Goal: Complete application form: Complete application form

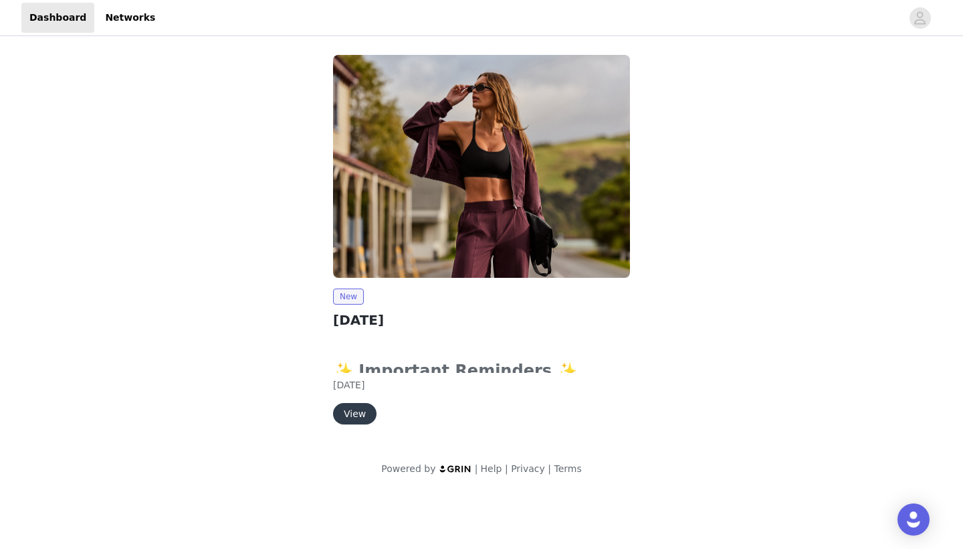
click at [358, 410] on button "View" at bounding box center [354, 413] width 43 height 21
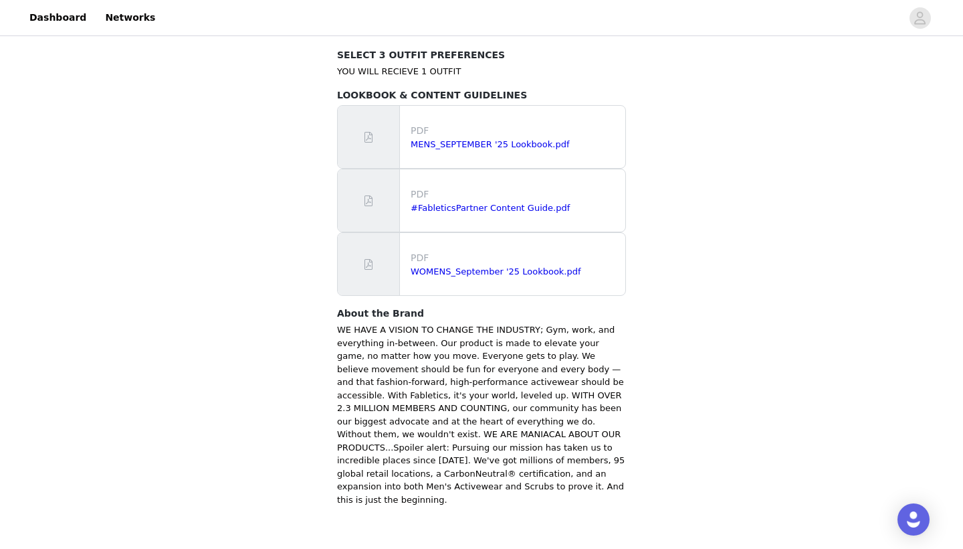
scroll to position [802, 0]
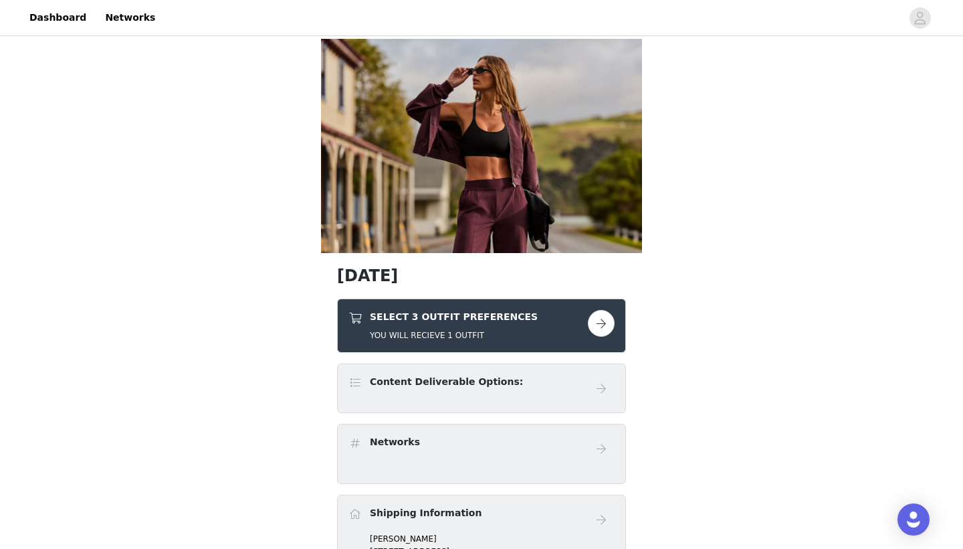
click at [597, 314] on button "button" at bounding box center [601, 323] width 27 height 27
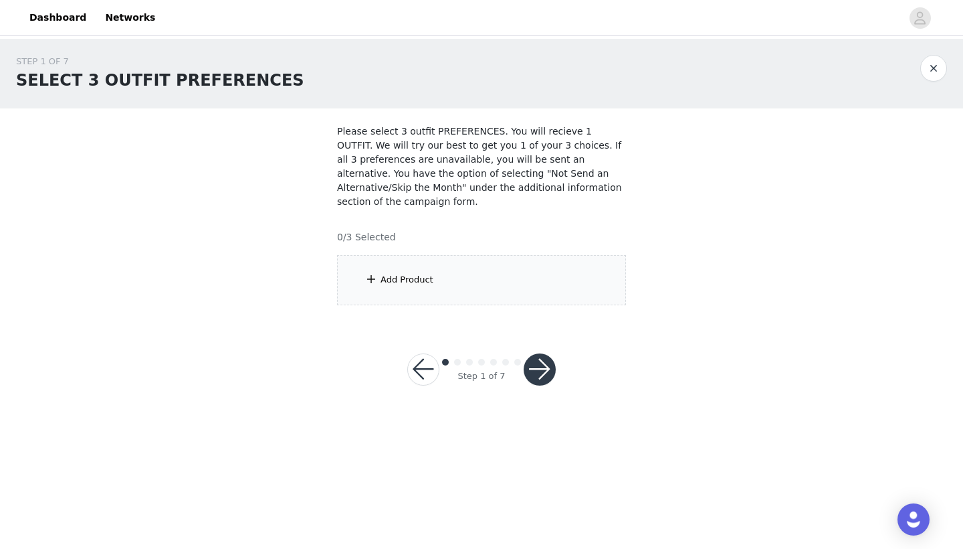
click at [524, 270] on div "Add Product" at bounding box center [481, 280] width 289 height 50
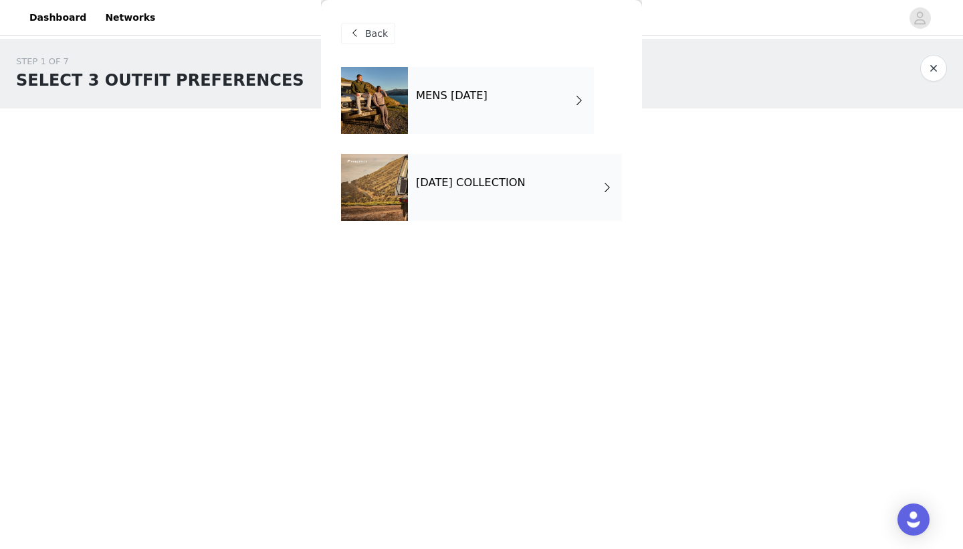
click at [526, 182] on h4 "[DATE] COLLECTION" at bounding box center [471, 183] width 110 height 12
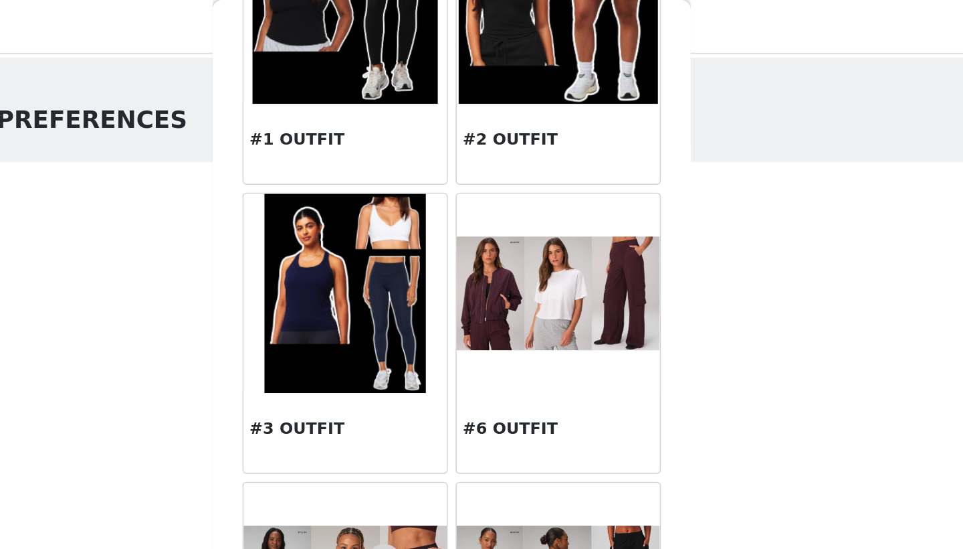
scroll to position [112, 0]
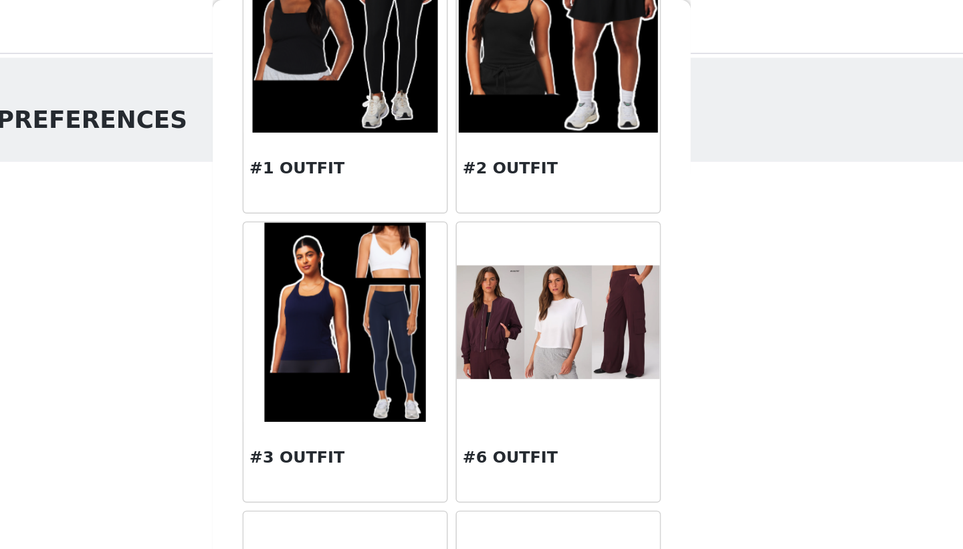
click at [485, 211] on img at bounding box center [553, 216] width 136 height 76
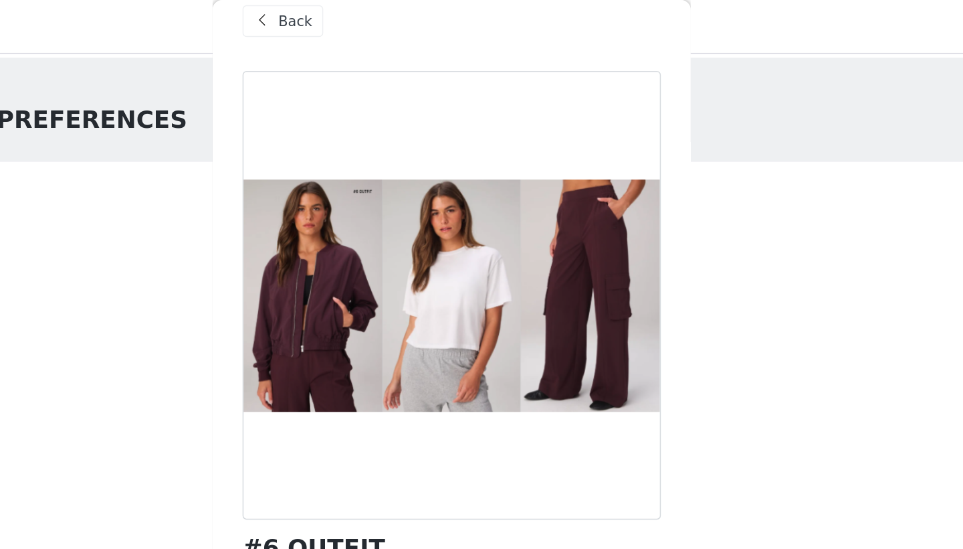
scroll to position [19, 0]
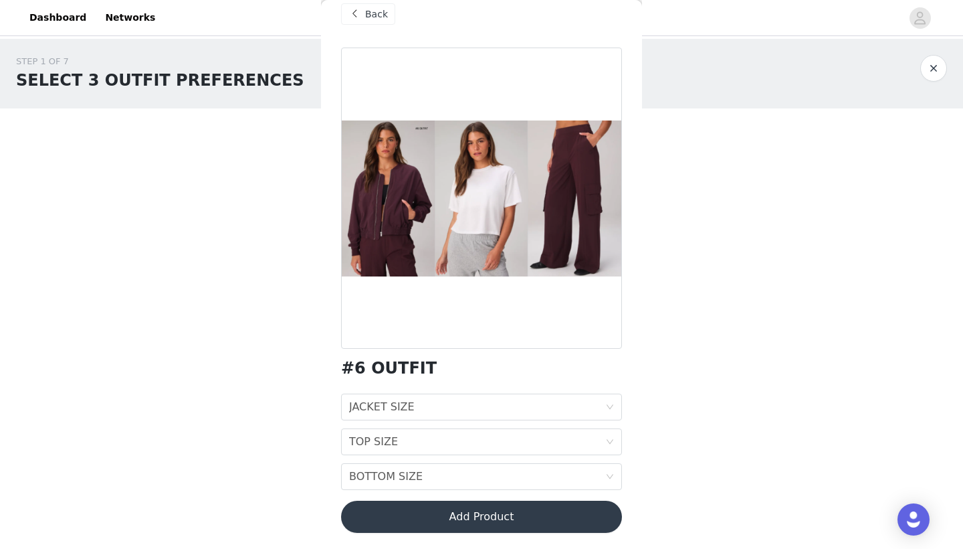
click at [380, 16] on span "Back" at bounding box center [376, 14] width 23 height 14
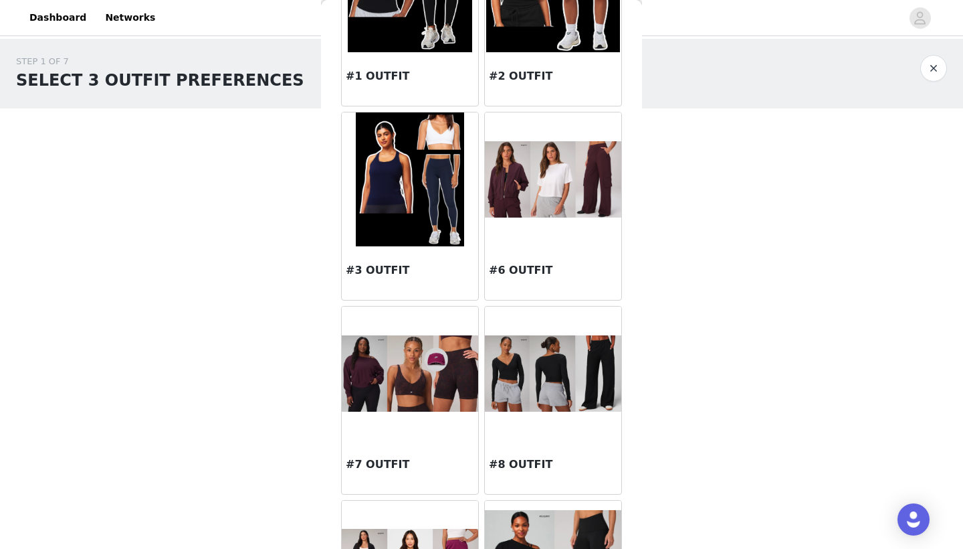
scroll to position [157, 0]
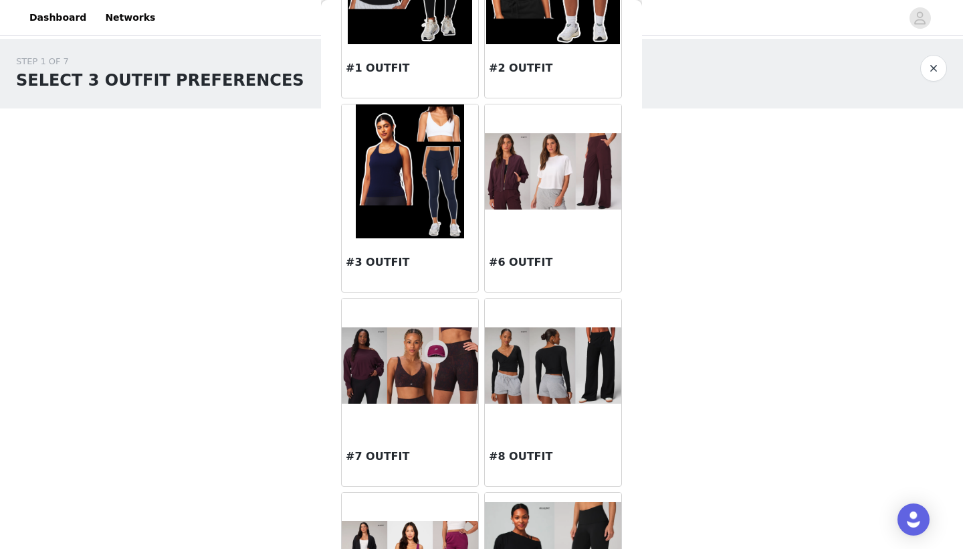
click at [536, 380] on img at bounding box center [553, 365] width 136 height 77
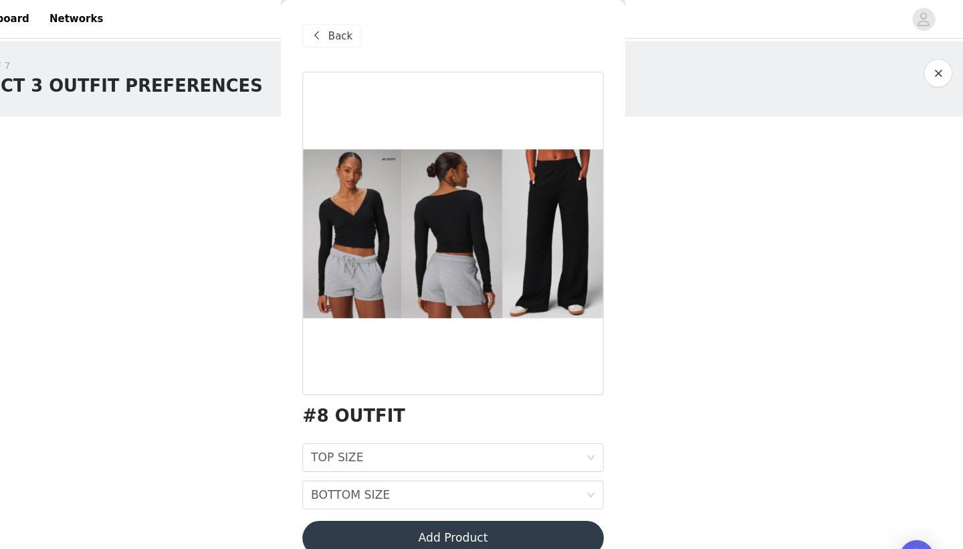
scroll to position [0, 0]
click at [365, 29] on span "Back" at bounding box center [376, 34] width 23 height 14
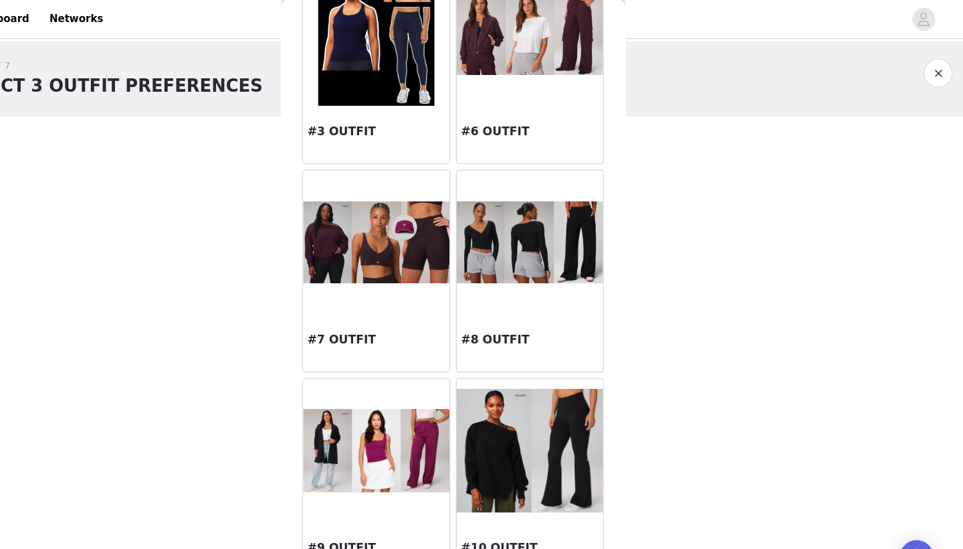
scroll to position [298, 0]
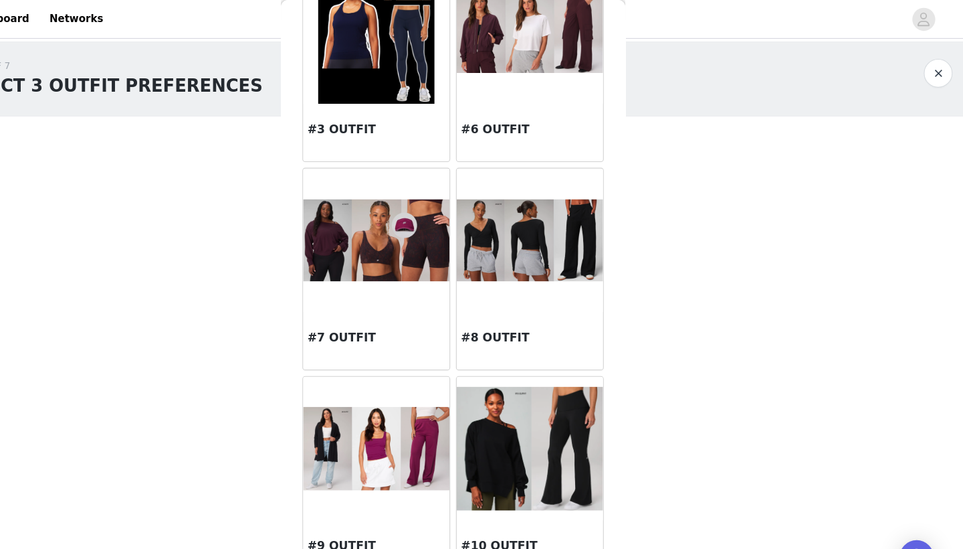
click at [361, 255] on img at bounding box center [410, 224] width 136 height 76
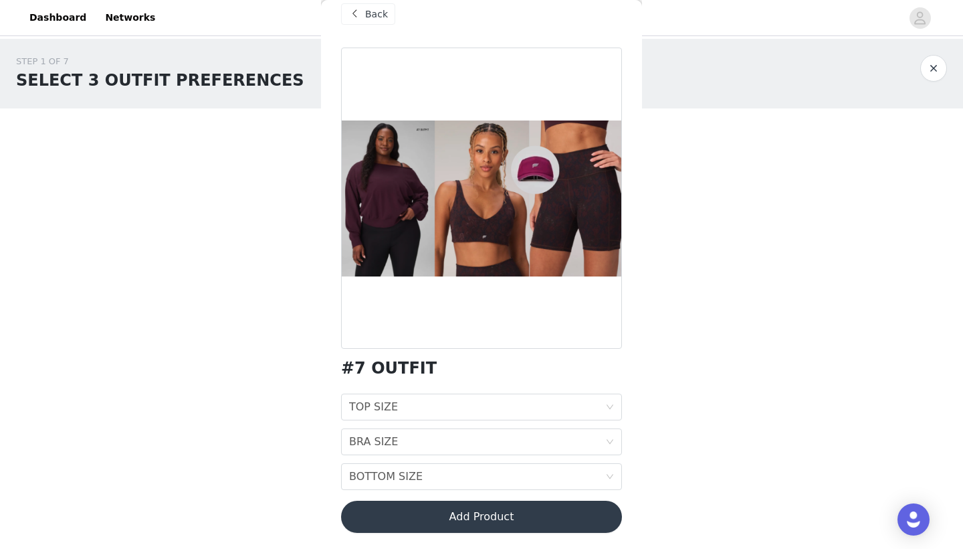
scroll to position [0, 0]
click at [368, 18] on span "Back" at bounding box center [376, 14] width 23 height 14
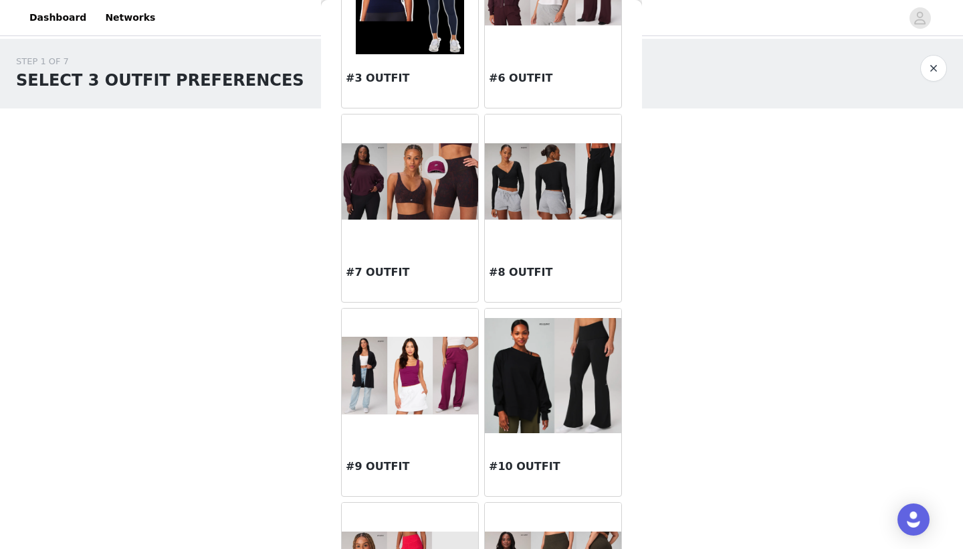
scroll to position [342, 0]
click at [396, 411] on img at bounding box center [410, 375] width 136 height 78
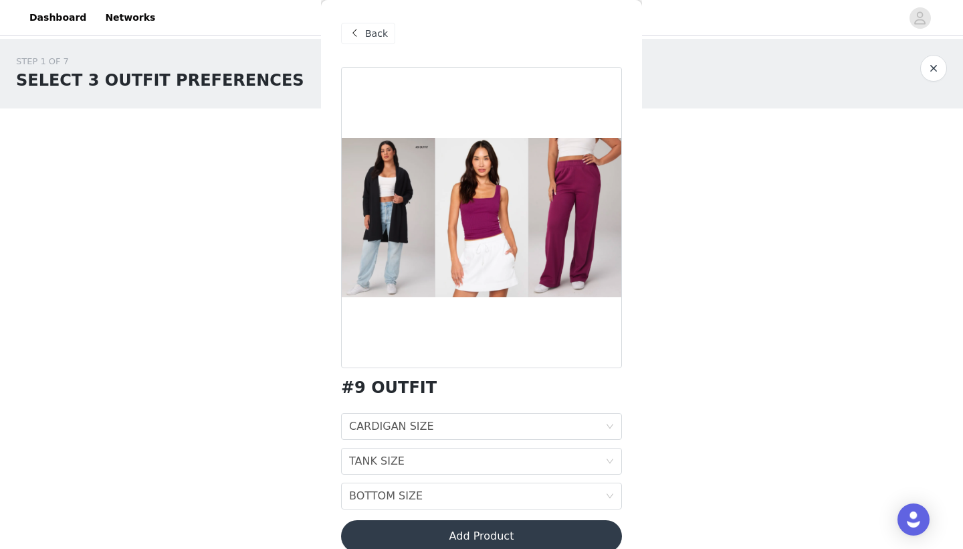
scroll to position [0, 0]
click at [375, 29] on span "Back" at bounding box center [376, 34] width 23 height 14
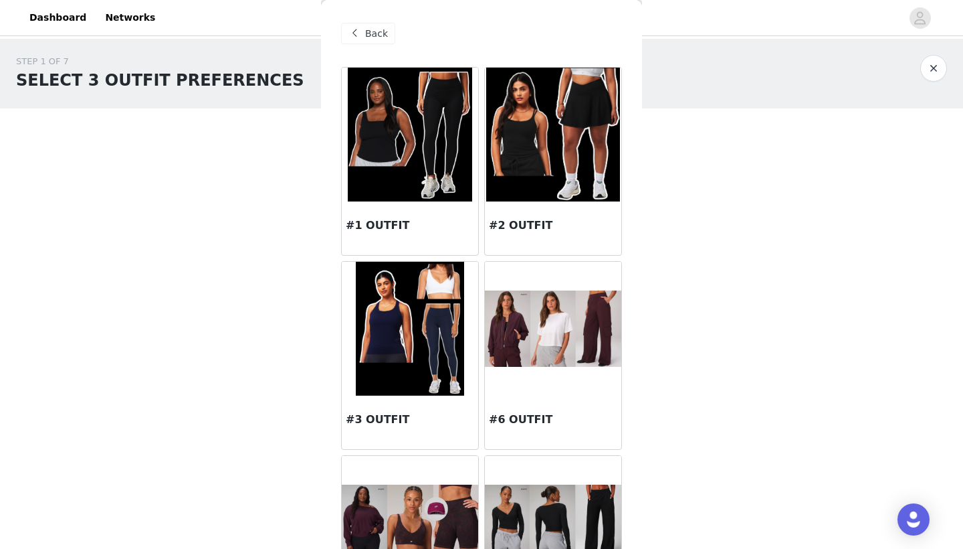
click at [134, 448] on body "Dashboard Networks STEP 1 OF 7 SELECT 3 OUTFIT PREFERENCES Please select 3 outf…" at bounding box center [481, 274] width 963 height 549
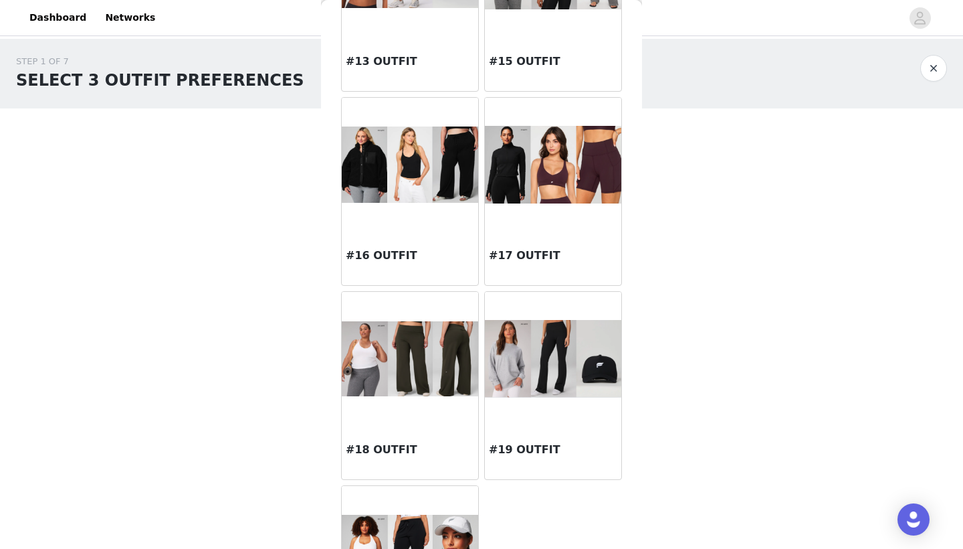
scroll to position [1078, 0]
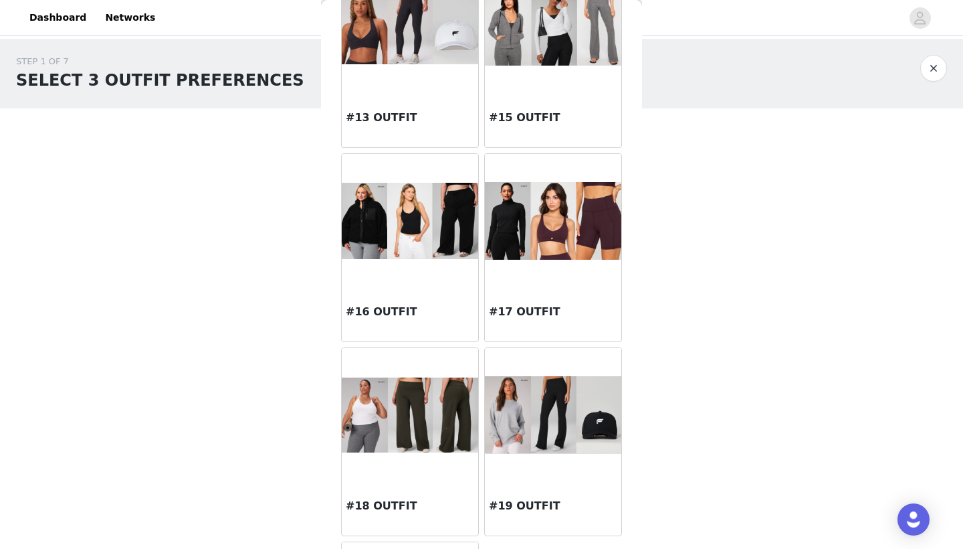
click at [545, 273] on div at bounding box center [553, 221] width 136 height 134
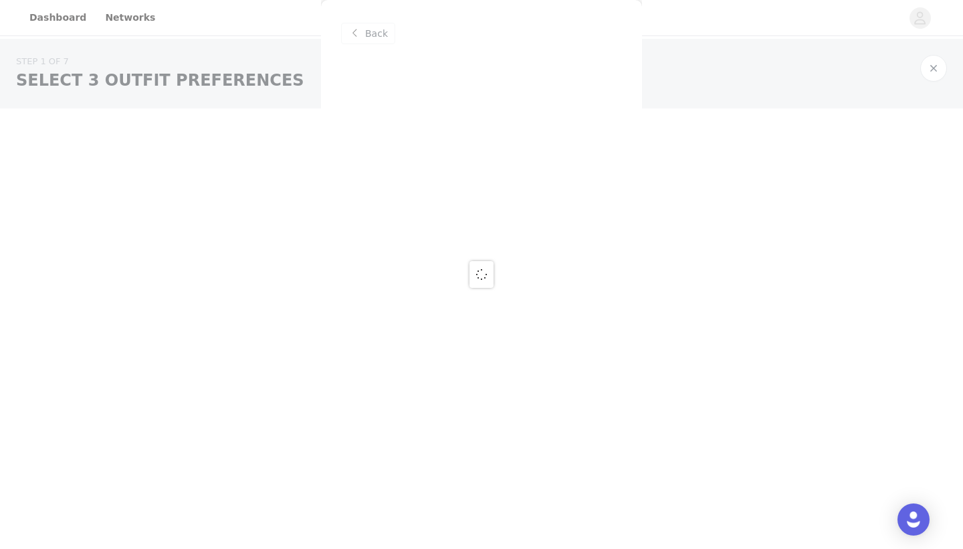
scroll to position [0, 0]
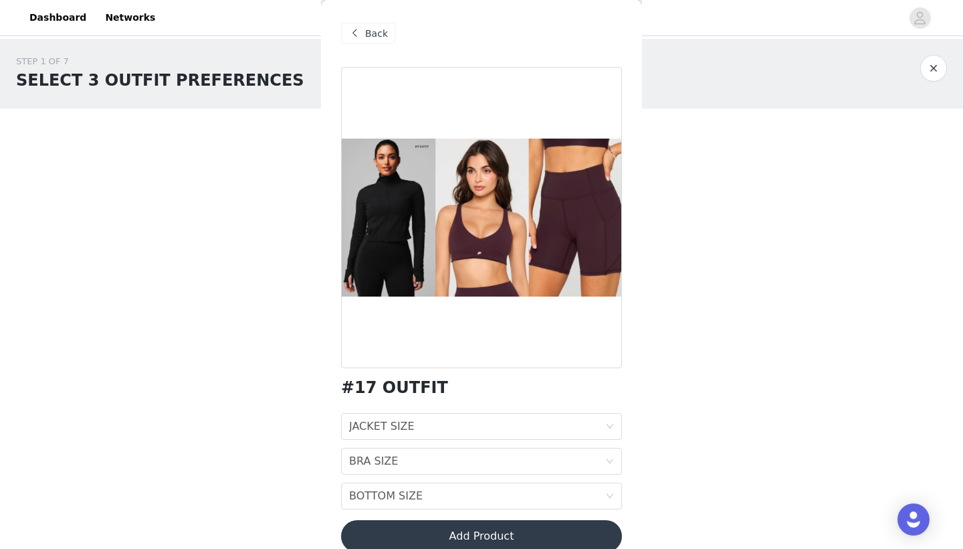
click at [372, 36] on span "Back" at bounding box center [376, 34] width 23 height 14
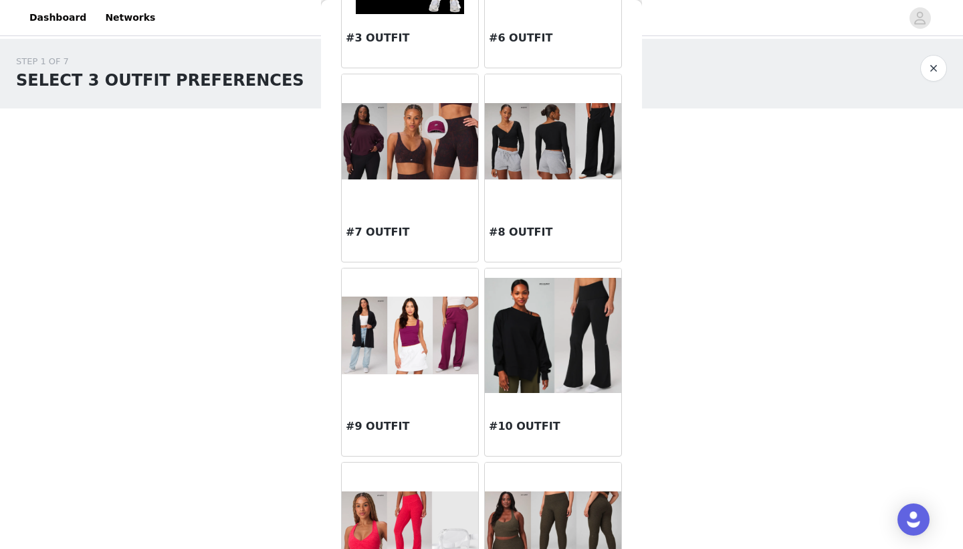
scroll to position [369, 0]
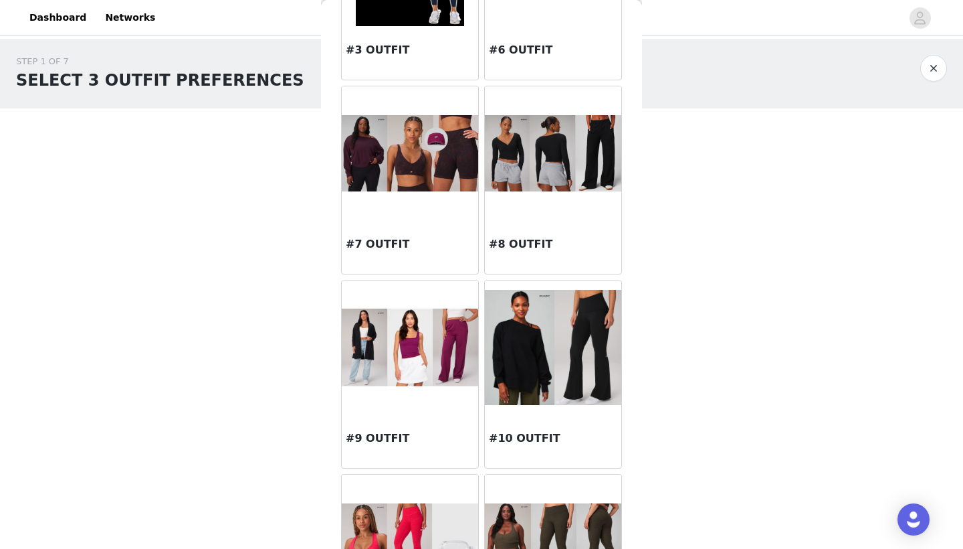
click at [445, 172] on img at bounding box center [410, 153] width 136 height 76
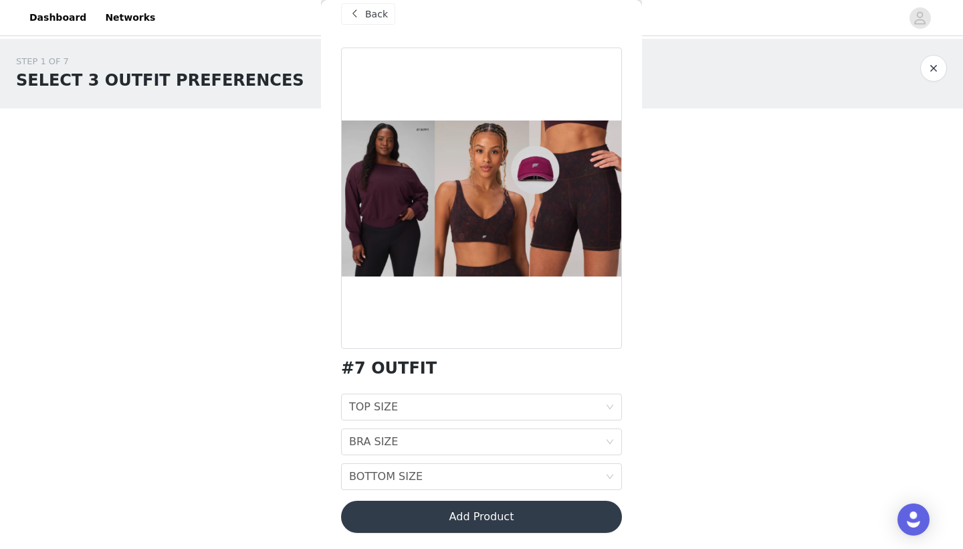
scroll to position [0, 0]
click at [365, 17] on div "Back" at bounding box center [368, 13] width 54 height 21
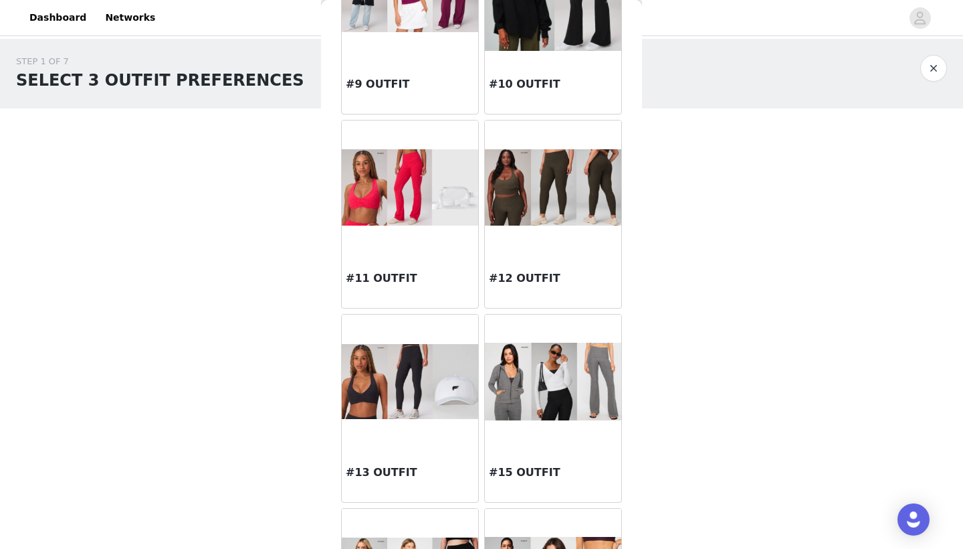
scroll to position [724, 0]
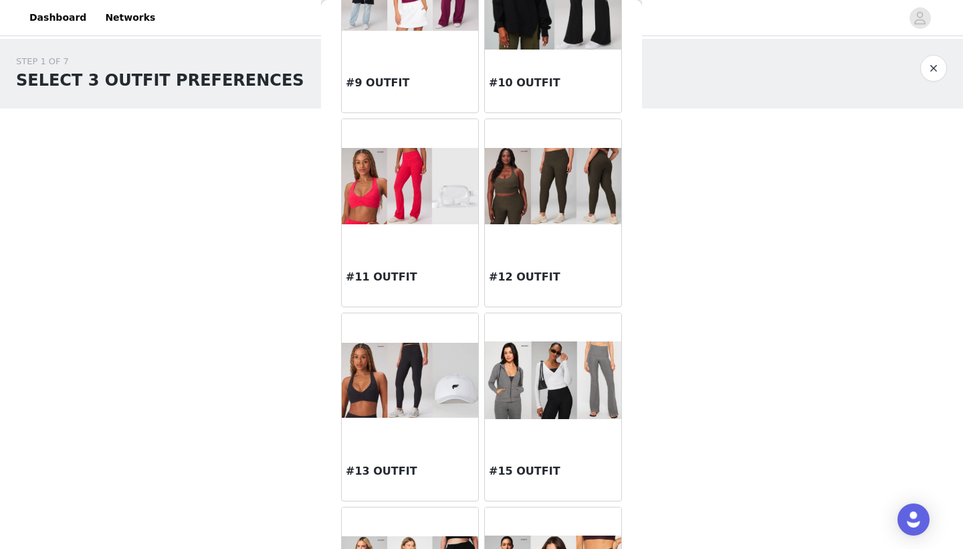
click at [440, 245] on div at bounding box center [410, 186] width 136 height 134
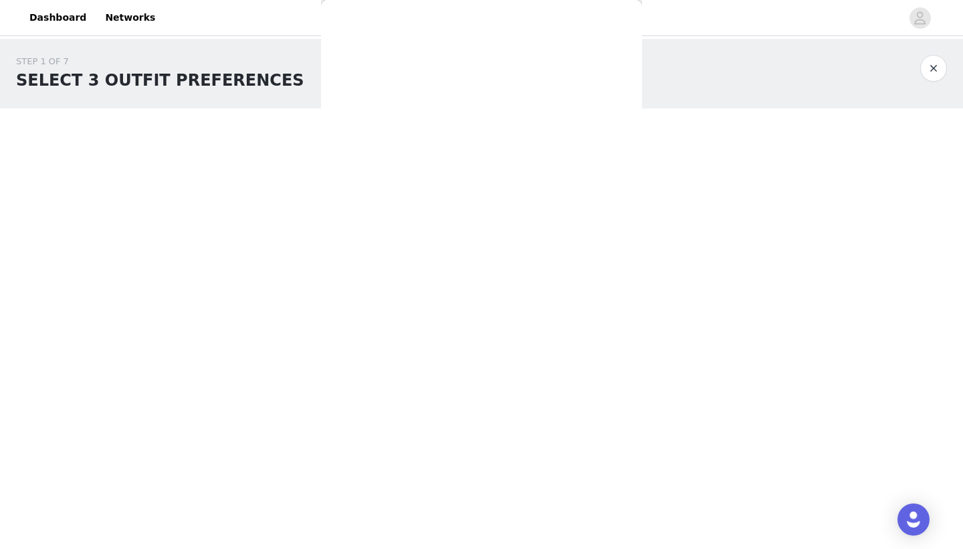
scroll to position [0, 0]
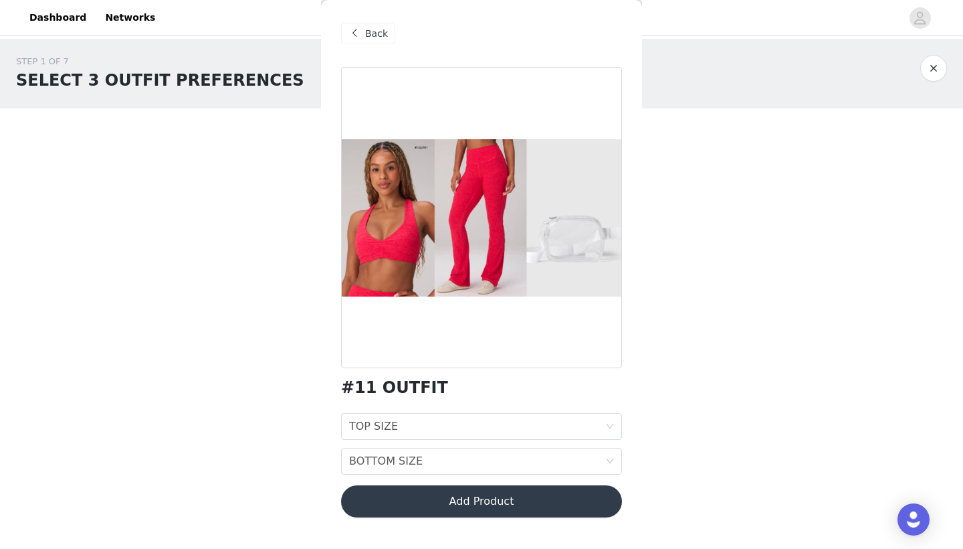
click at [376, 36] on span "Back" at bounding box center [376, 34] width 23 height 14
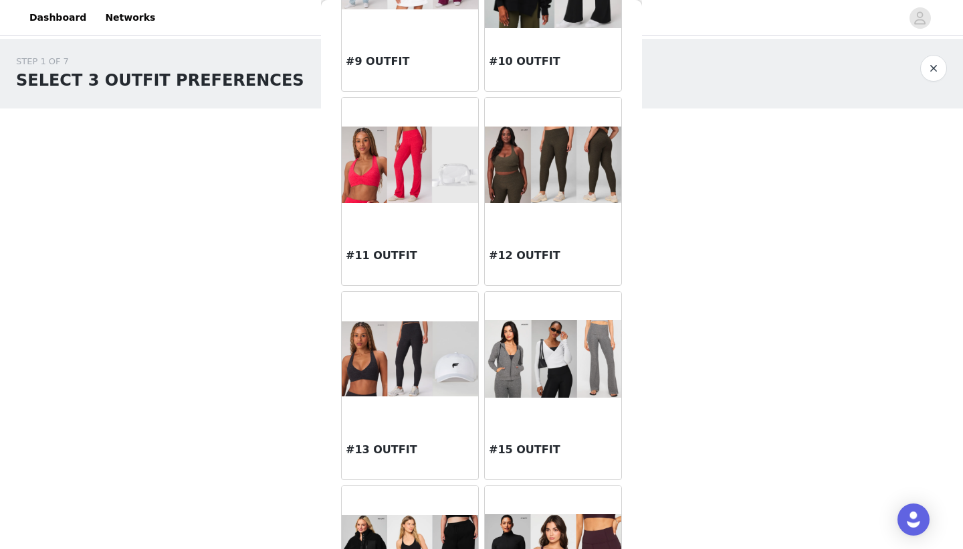
scroll to position [746, 0]
click at [523, 213] on div at bounding box center [553, 165] width 136 height 134
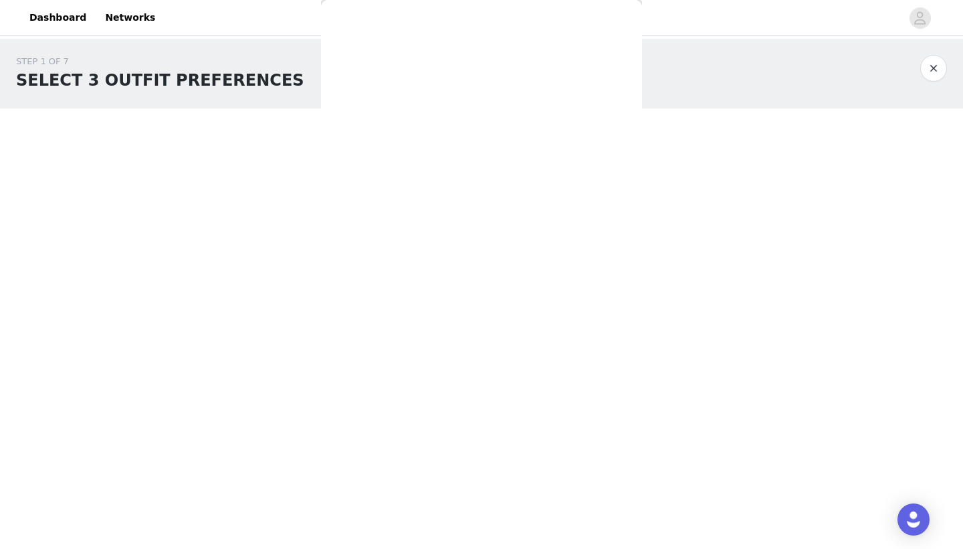
scroll to position [0, 0]
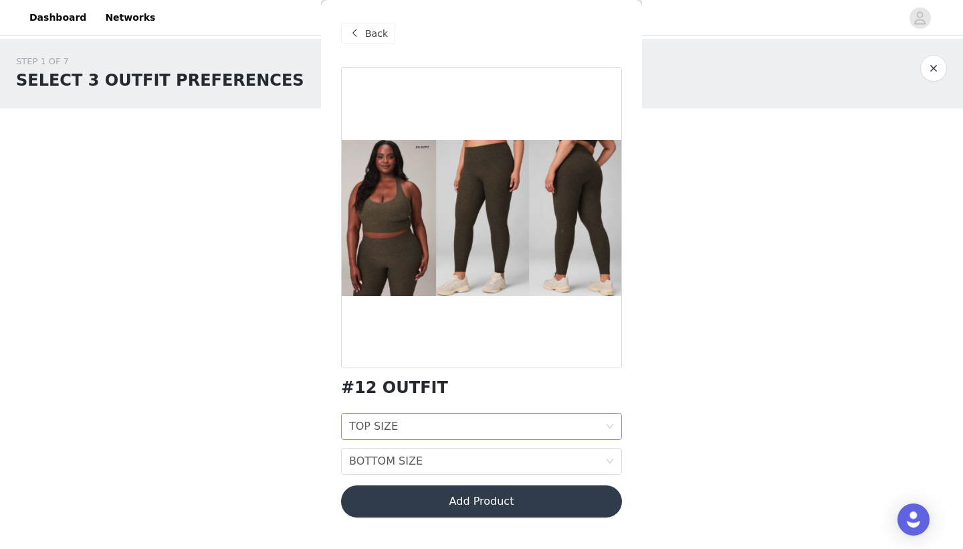
click at [474, 425] on div "TOP SIZE TOP SIZE" at bounding box center [477, 425] width 256 height 25
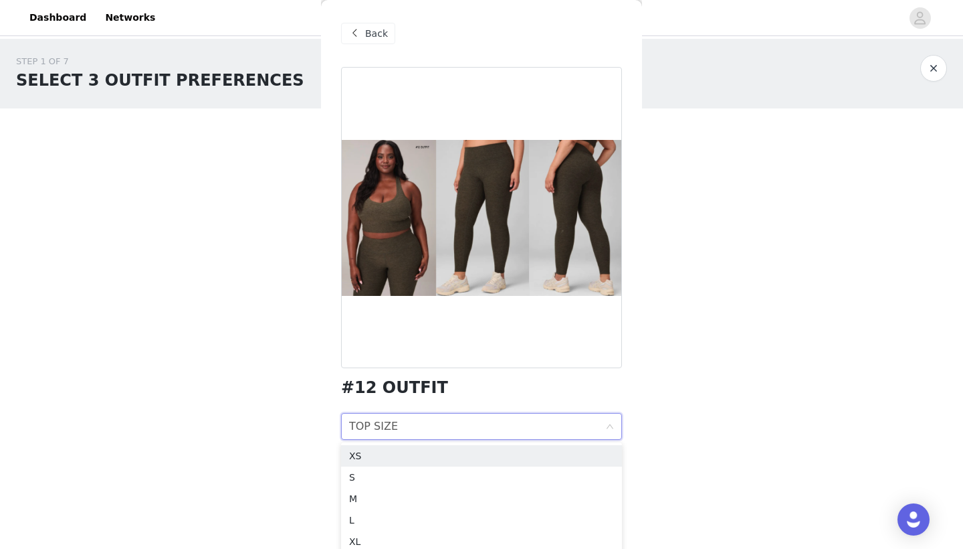
click at [474, 425] on div "TOP SIZE TOP SIZE" at bounding box center [477, 425] width 256 height 25
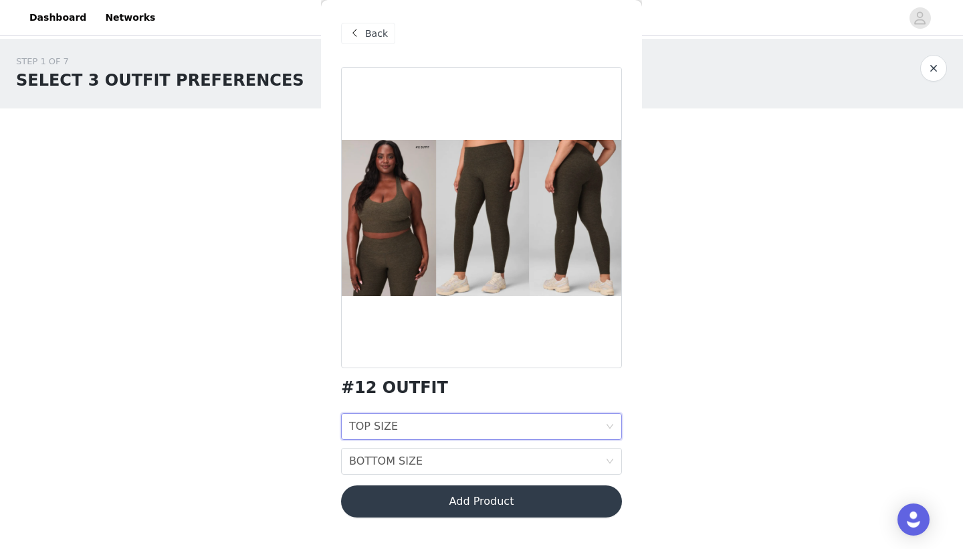
click at [359, 33] on span at bounding box center [355, 33] width 16 height 16
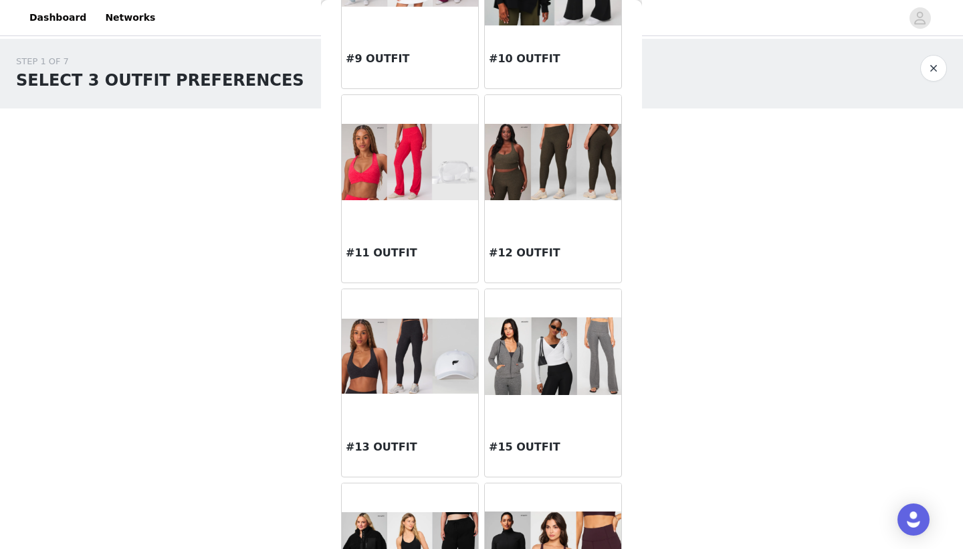
scroll to position [751, 0]
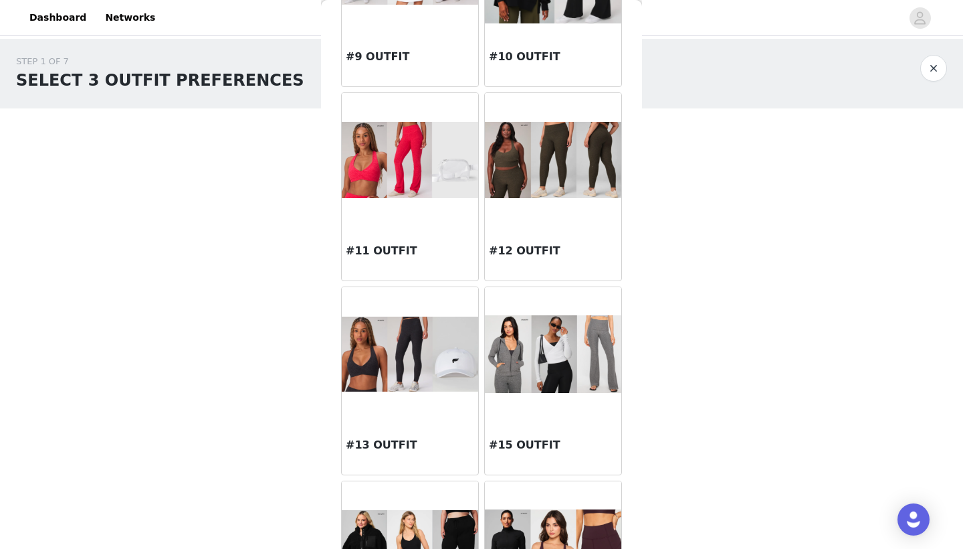
click at [528, 380] on img at bounding box center [553, 354] width 136 height 78
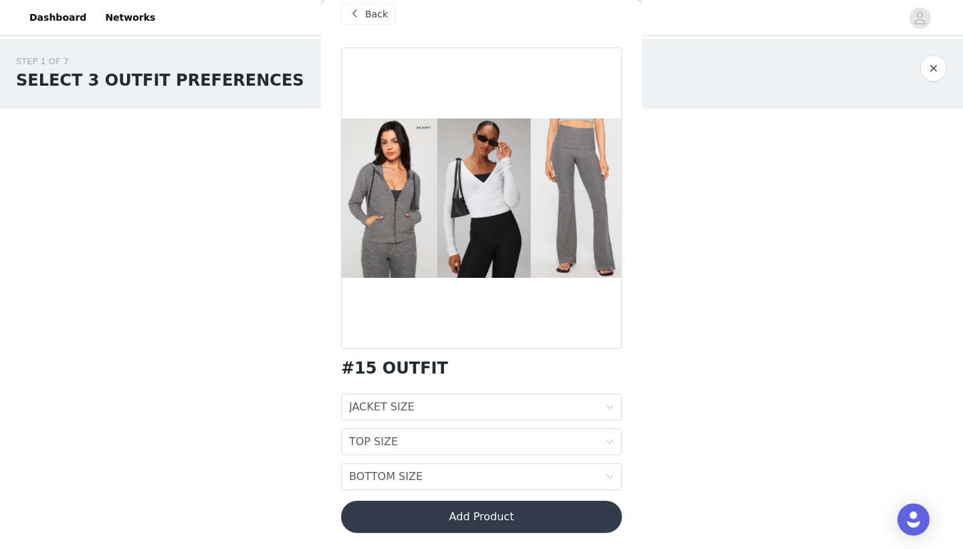
scroll to position [19, 0]
click at [365, 16] on div "Back" at bounding box center [368, 13] width 54 height 21
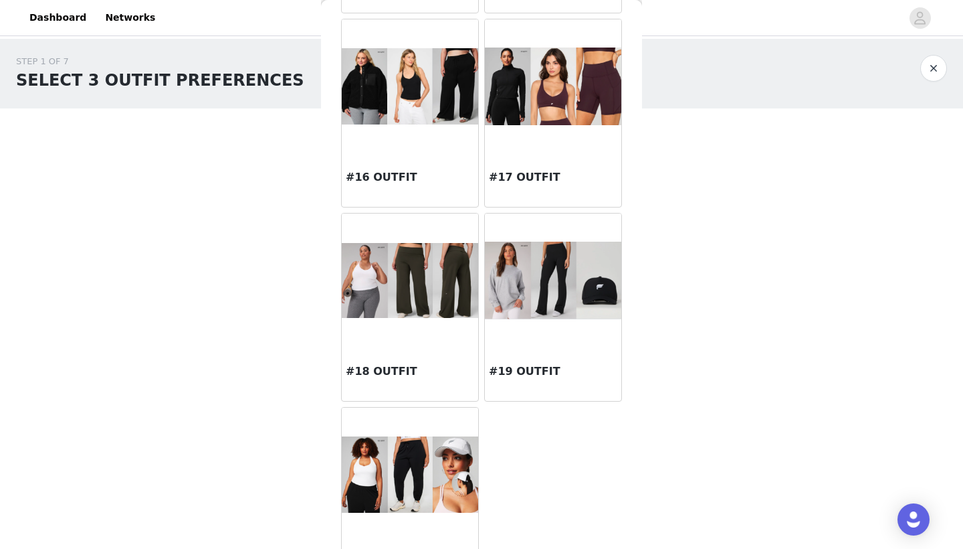
scroll to position [1211, 0]
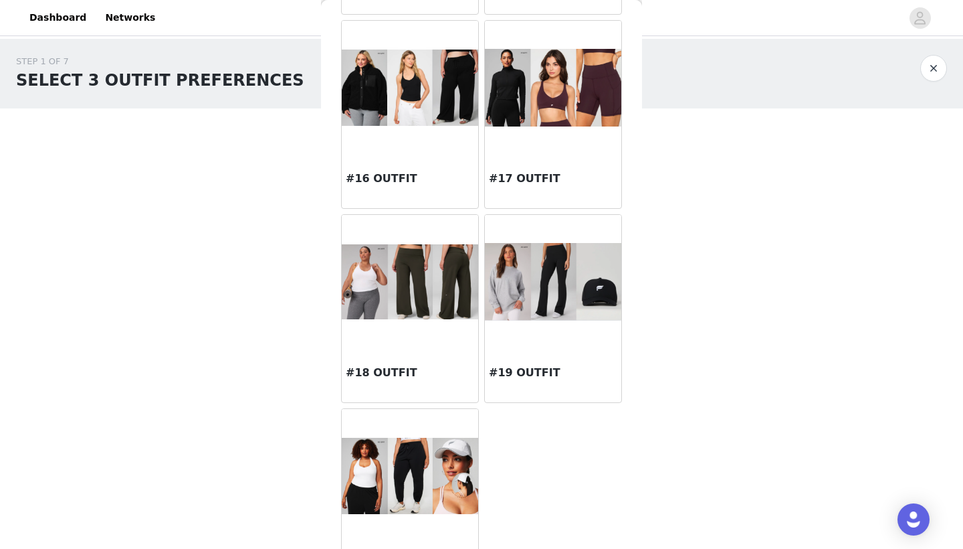
click at [398, 80] on img at bounding box center [410, 88] width 136 height 77
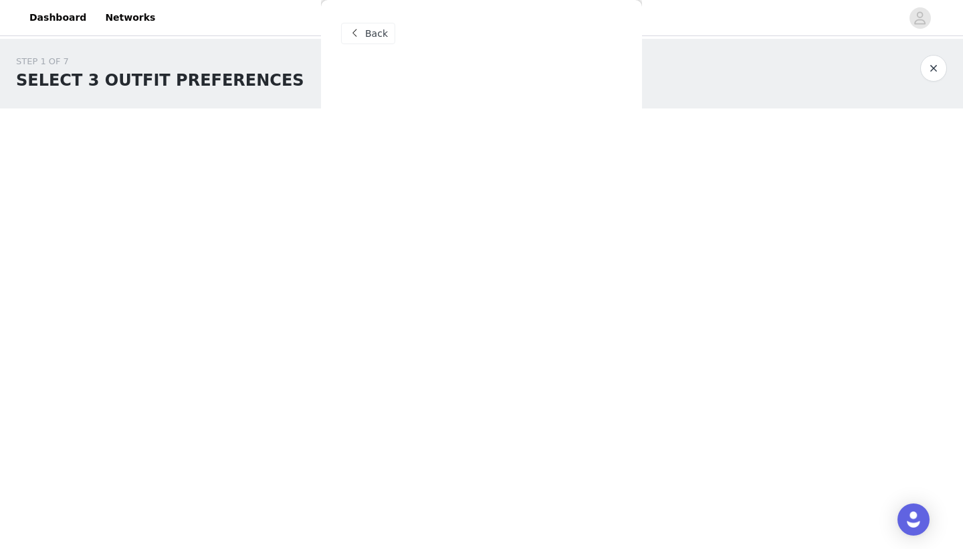
scroll to position [0, 0]
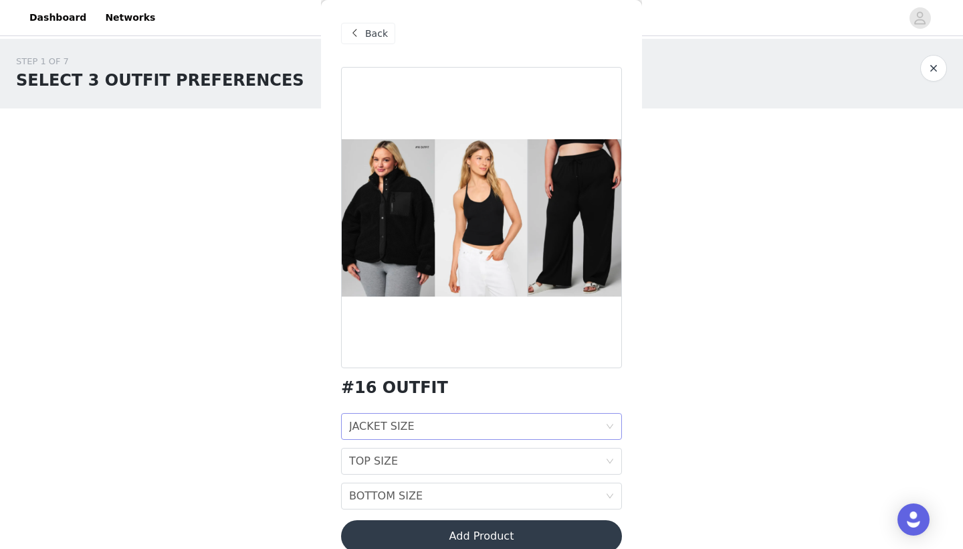
click at [488, 420] on div "JACKET SIZE JACKET SIZE" at bounding box center [477, 425] width 256 height 25
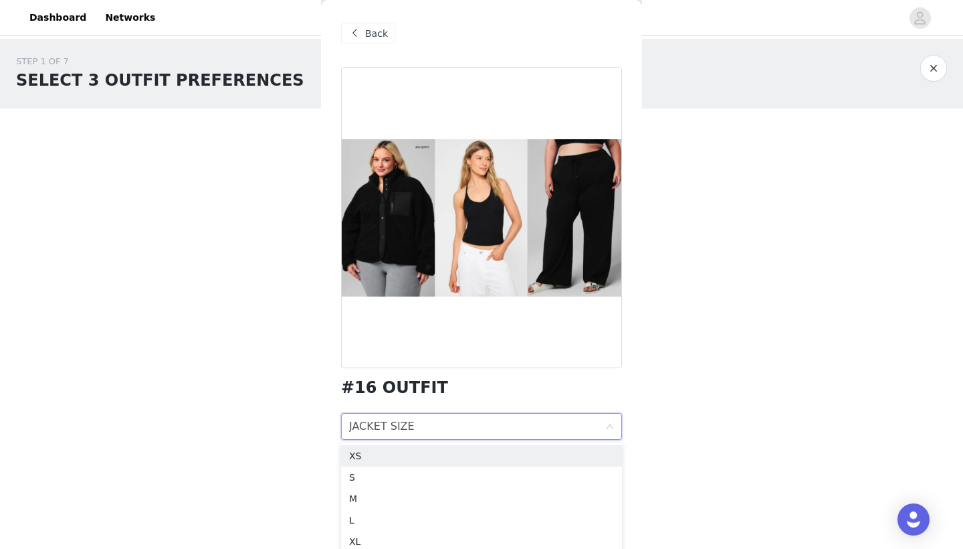
click at [488, 420] on div "JACKET SIZE JACKET SIZE" at bounding box center [477, 425] width 256 height 25
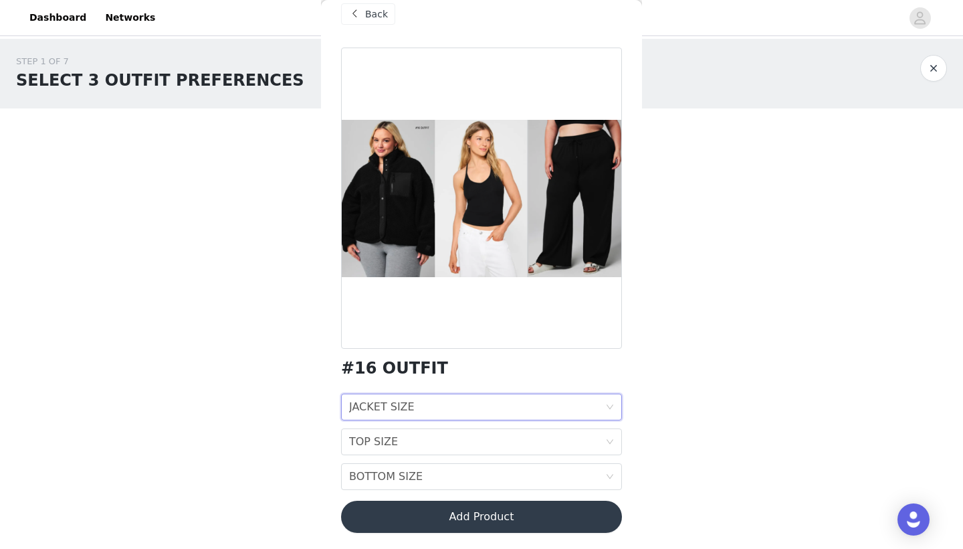
scroll to position [19, 0]
click at [409, 190] on div at bounding box center [481, 197] width 281 height 301
click at [376, 19] on span "Back" at bounding box center [376, 14] width 23 height 14
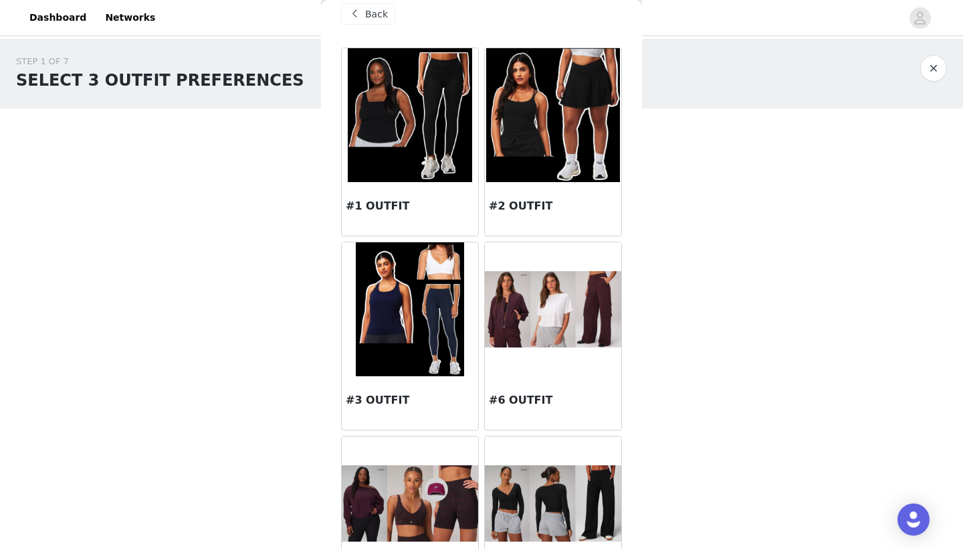
click at [363, 19] on div "Back" at bounding box center [368, 13] width 54 height 21
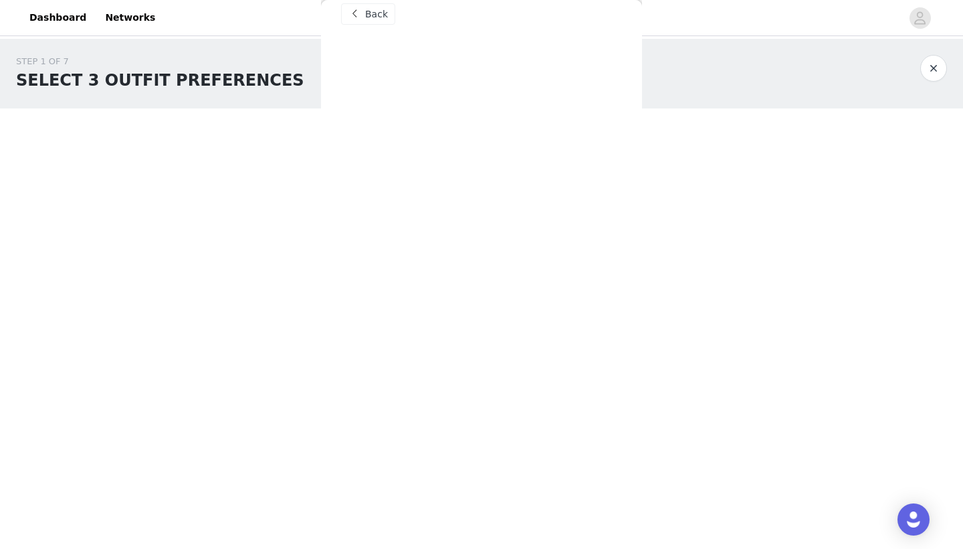
scroll to position [0, 0]
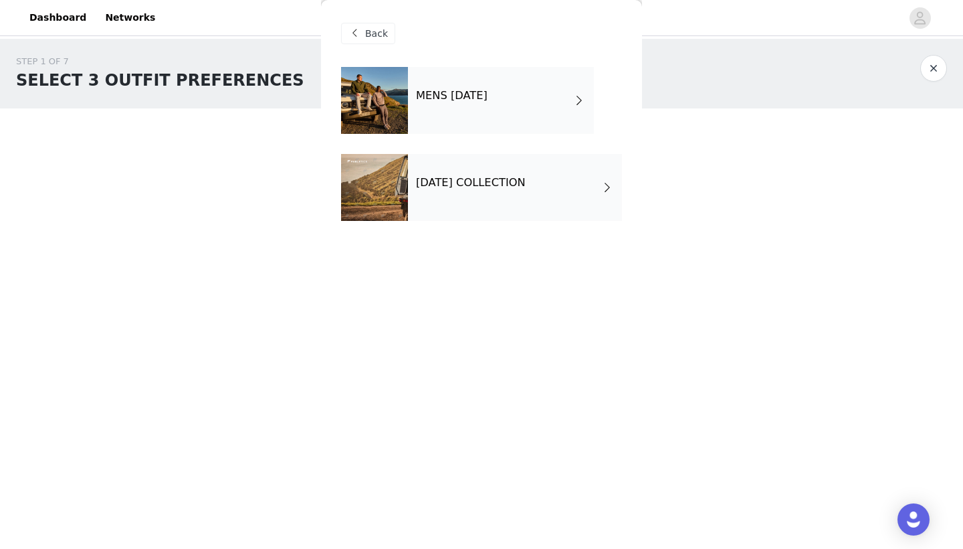
click at [376, 29] on span "Back" at bounding box center [376, 34] width 23 height 14
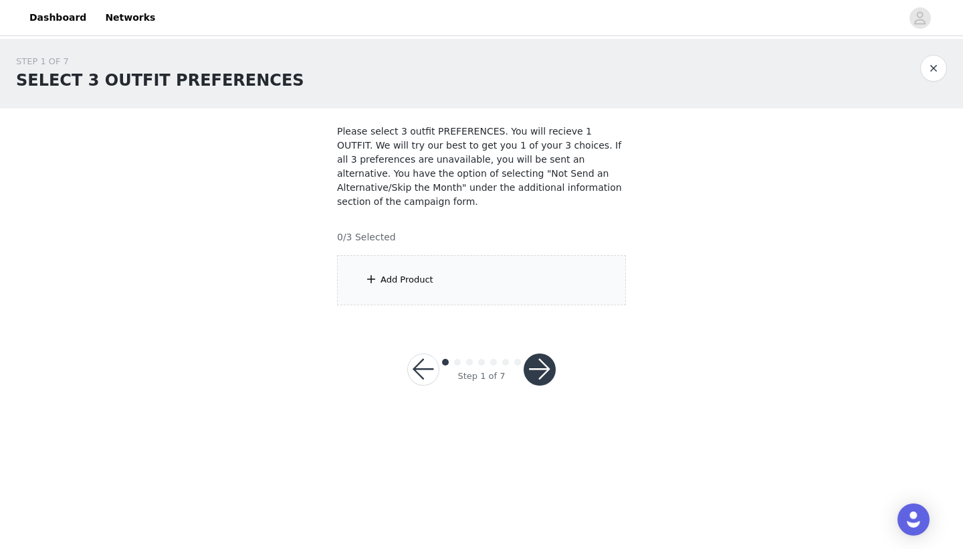
click at [423, 373] on button "button" at bounding box center [423, 369] width 32 height 32
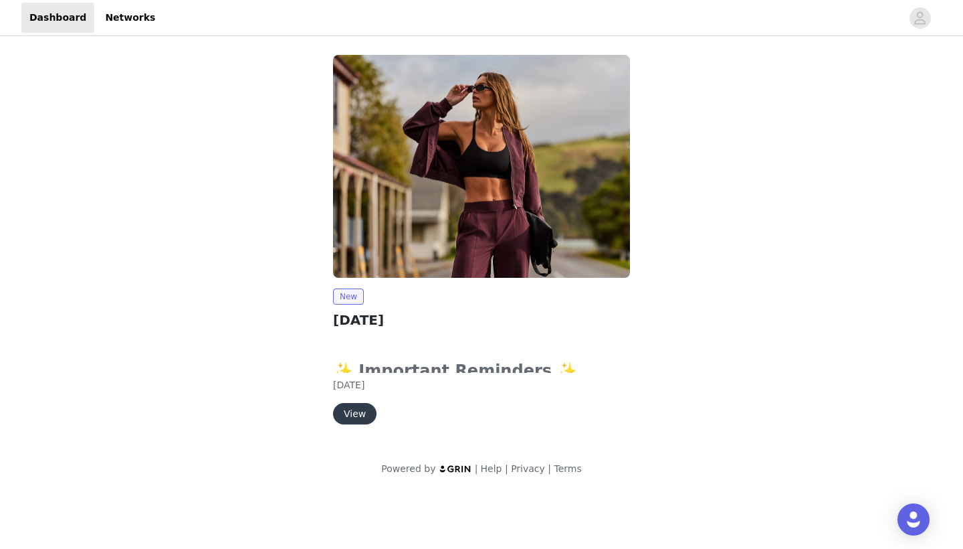
click at [362, 414] on button "View" at bounding box center [354, 413] width 43 height 21
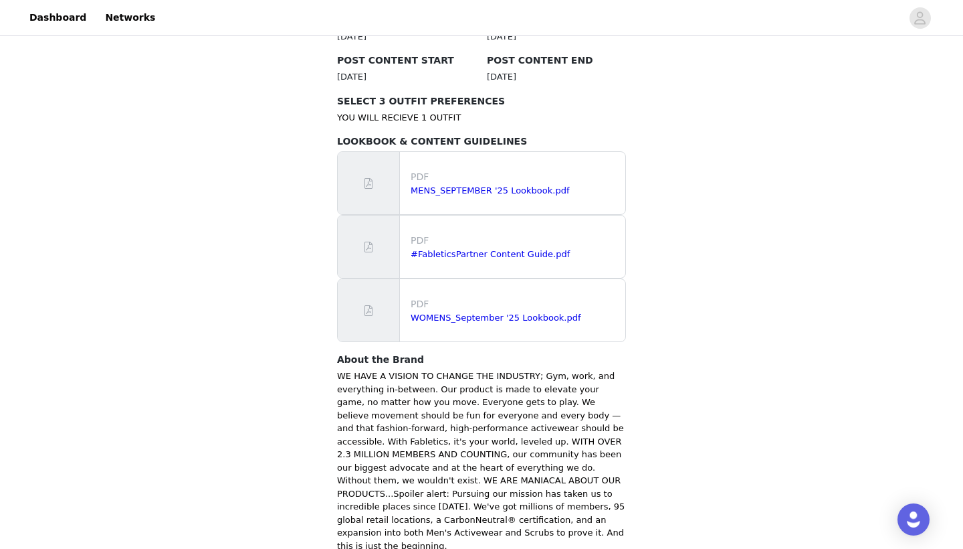
scroll to position [758, 0]
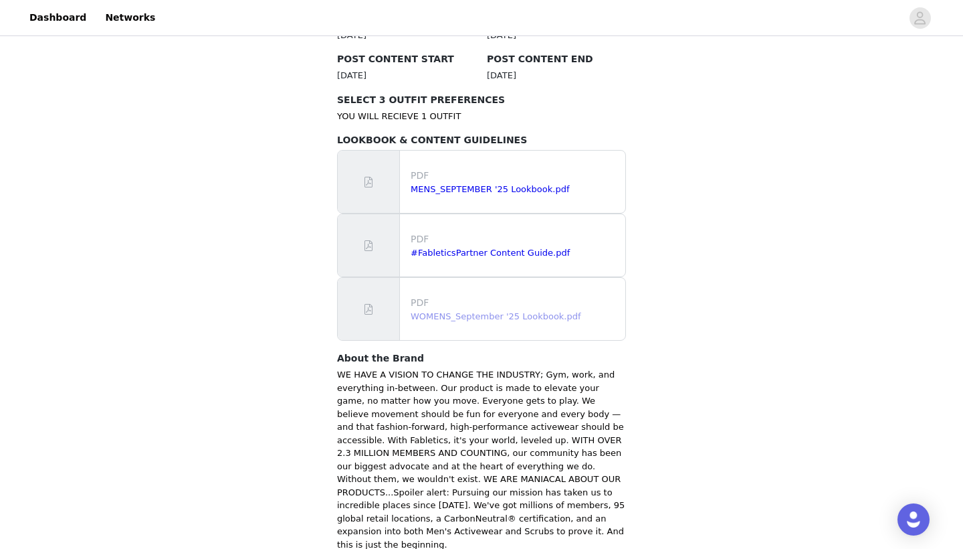
click at [501, 311] on link "WOMENS_September '25 Lookbook.pdf" at bounding box center [496, 316] width 171 height 10
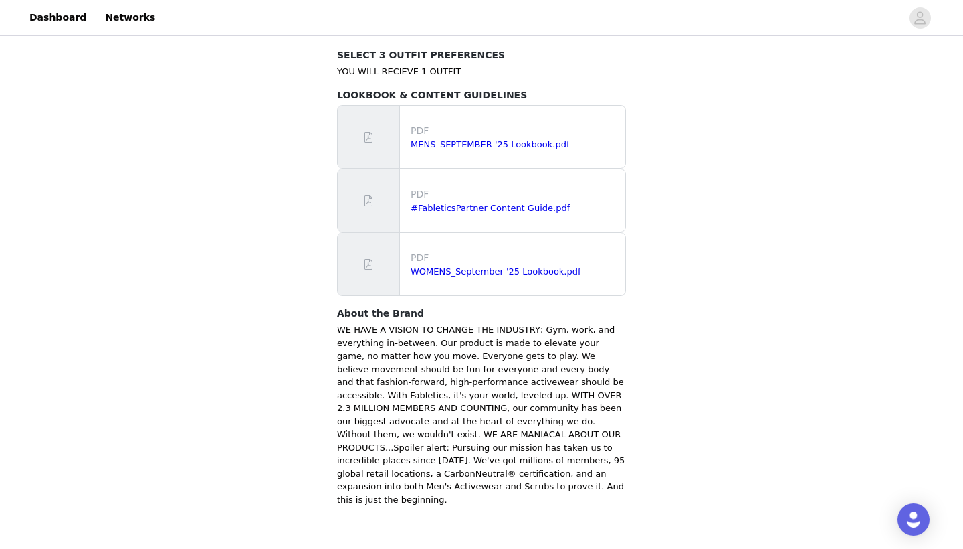
scroll to position [802, 0]
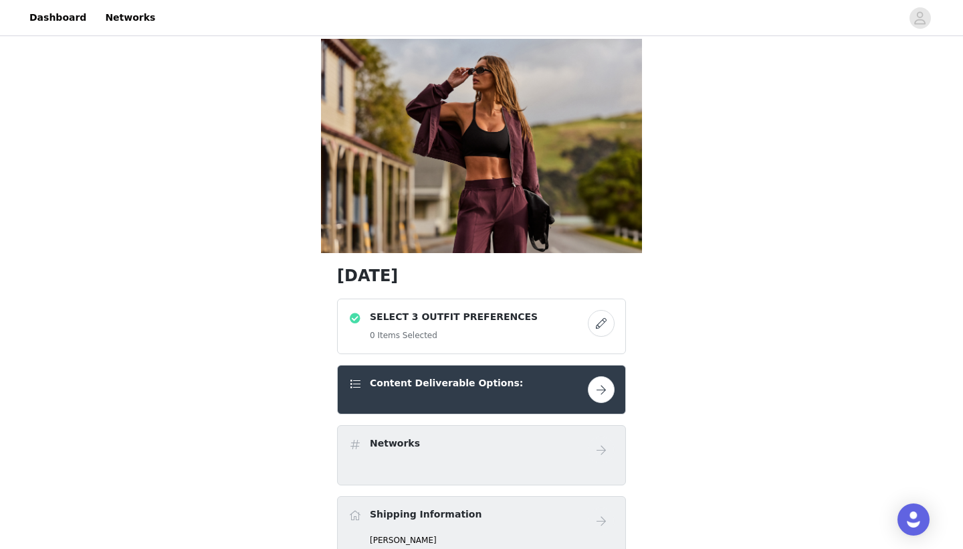
click at [601, 322] on button "button" at bounding box center [601, 323] width 27 height 27
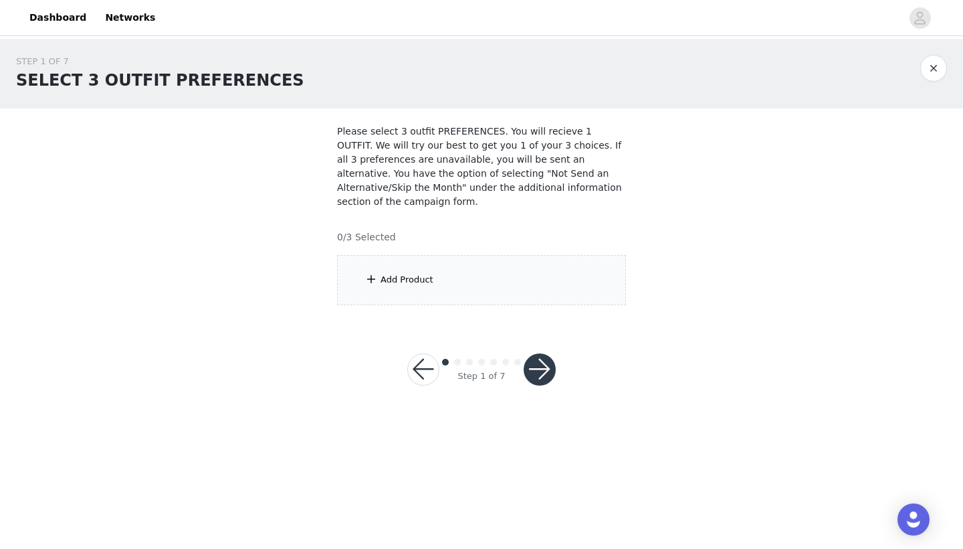
click at [534, 298] on div "Add Product" at bounding box center [481, 280] width 289 height 50
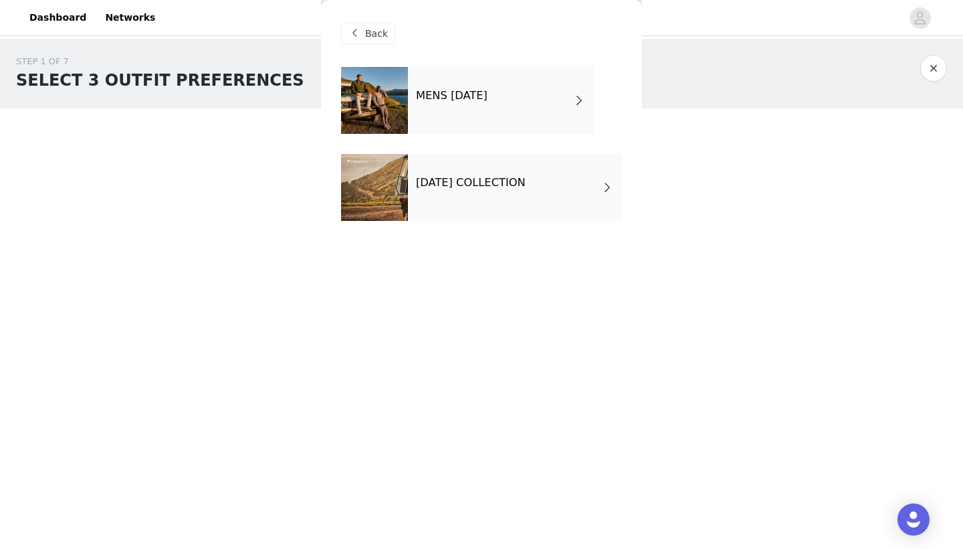
click at [526, 188] on h4 "[DATE] COLLECTION" at bounding box center [471, 183] width 110 height 12
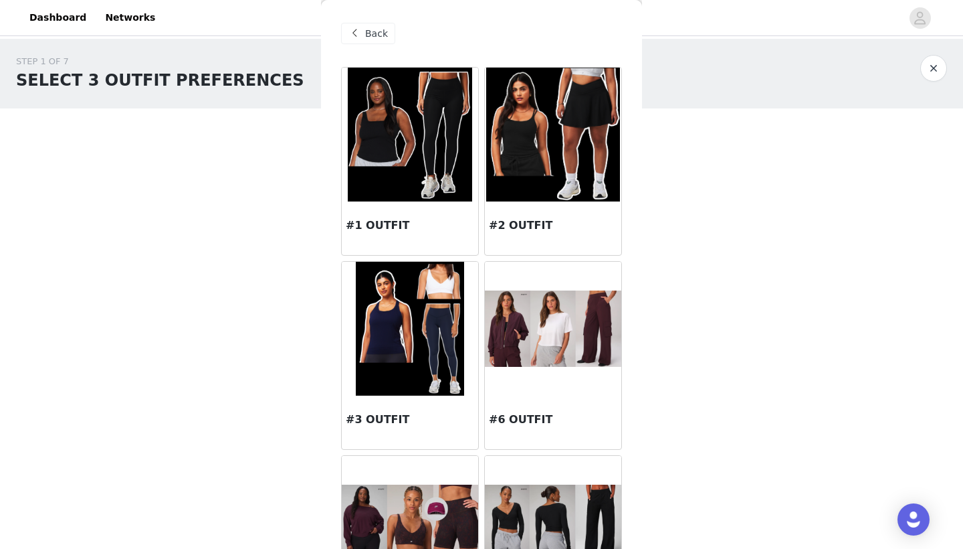
click at [540, 318] on img at bounding box center [553, 328] width 136 height 76
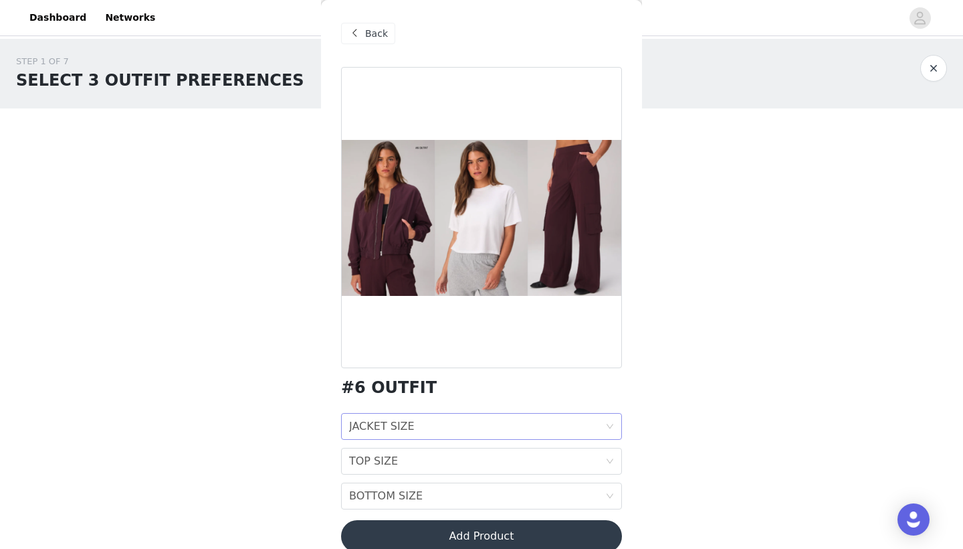
click at [511, 431] on div "JACKET SIZE JACKET SIZE" at bounding box center [477, 425] width 256 height 25
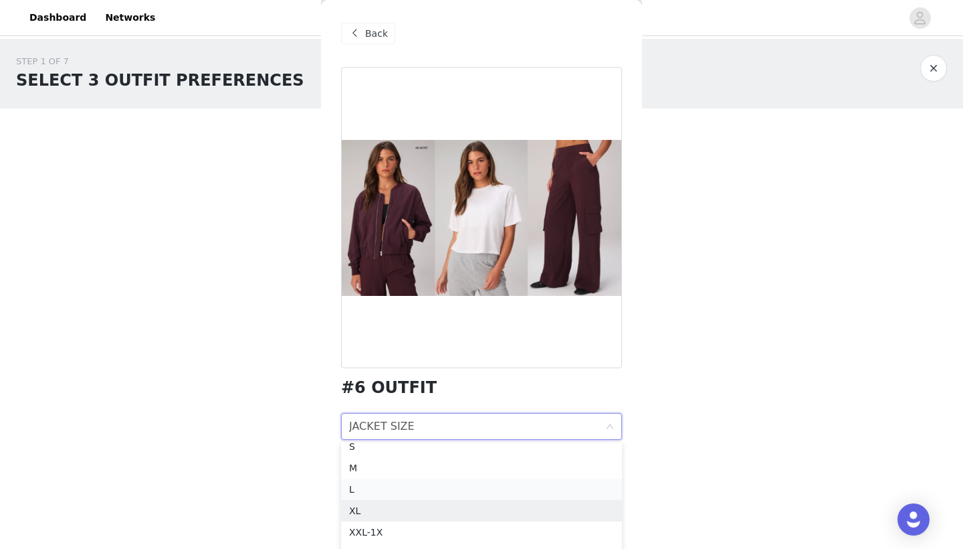
scroll to position [52, 0]
click at [421, 464] on div "M" at bounding box center [481, 467] width 265 height 15
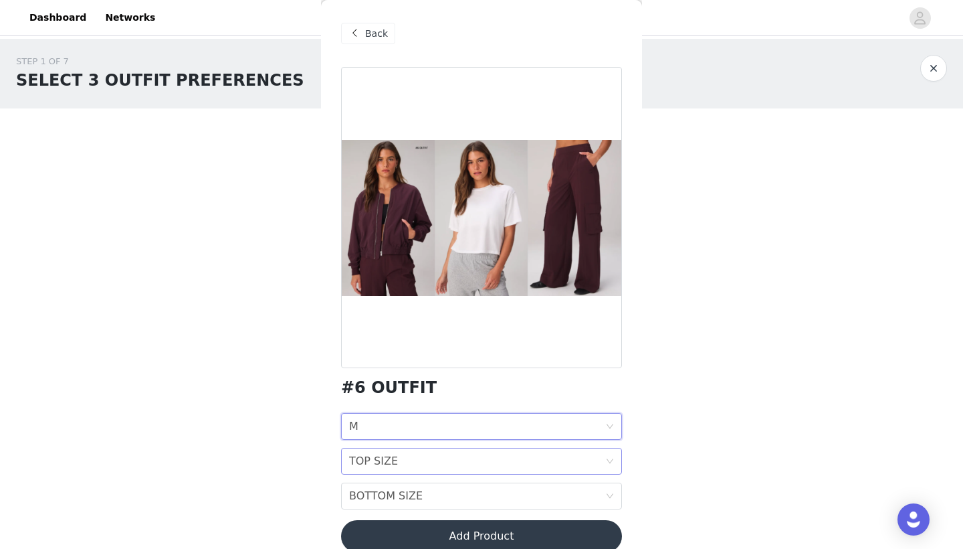
click at [421, 464] on div "TOP SIZE TOP SIZE" at bounding box center [477, 460] width 256 height 25
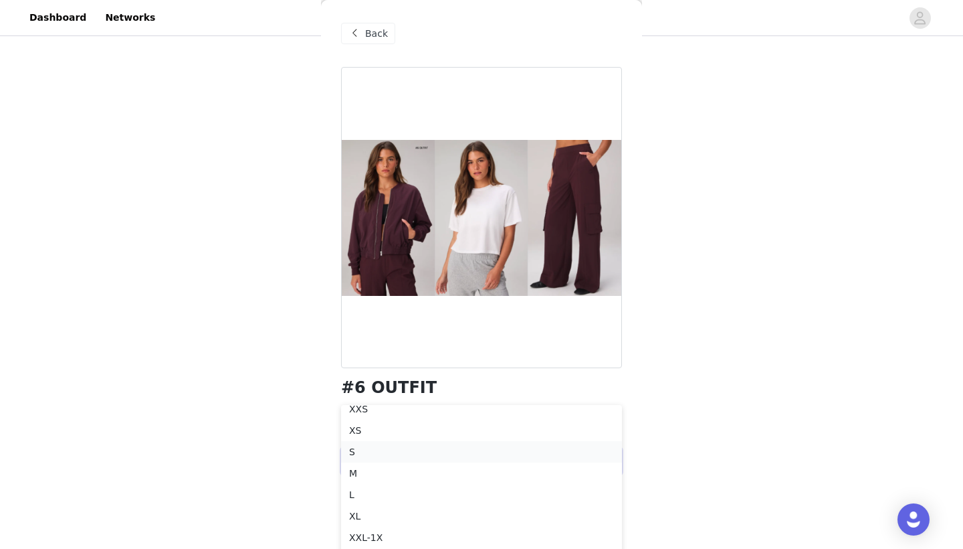
scroll to position [75, 0]
click at [399, 471] on div "M" at bounding box center [481, 470] width 265 height 15
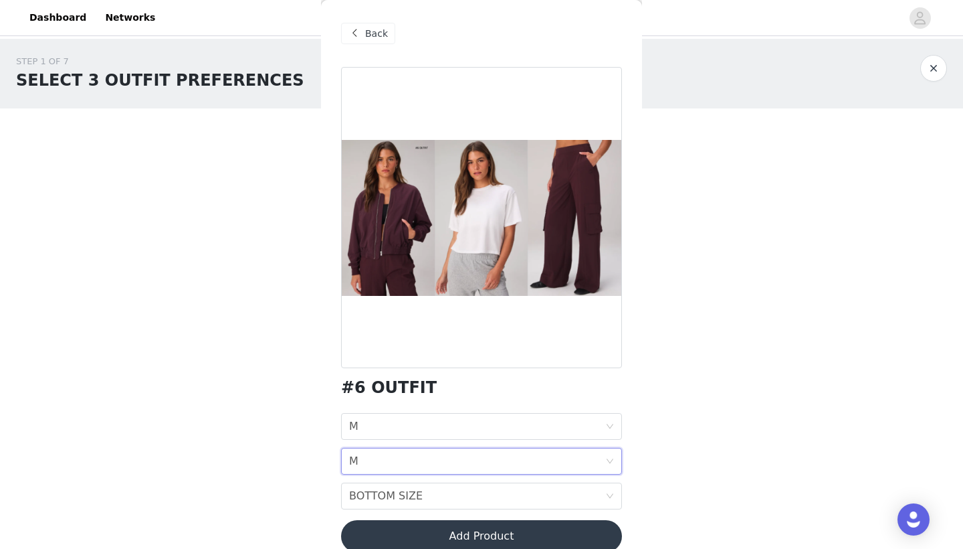
scroll to position [0, 0]
click at [605, 488] on div "BOTTOM SIZE BOTTOM SIZE" at bounding box center [477, 495] width 256 height 25
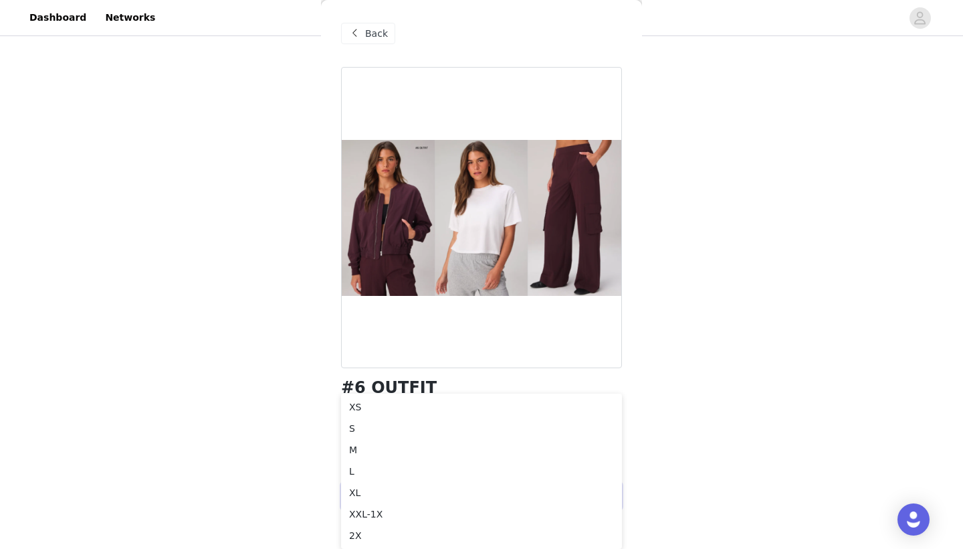
scroll to position [118, 0]
click at [410, 472] on div "L" at bounding box center [481, 471] width 265 height 15
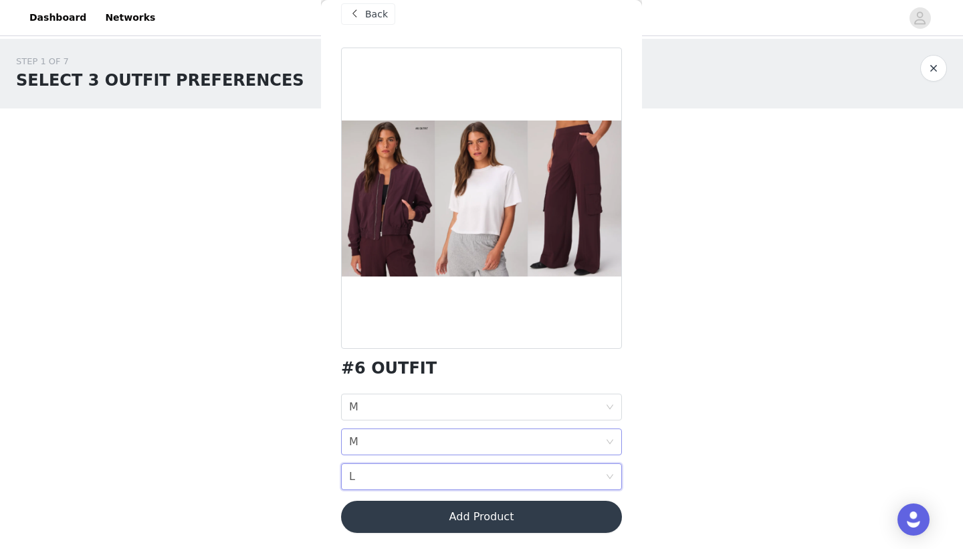
scroll to position [19, 0]
click at [378, 15] on span "Back" at bounding box center [376, 14] width 23 height 14
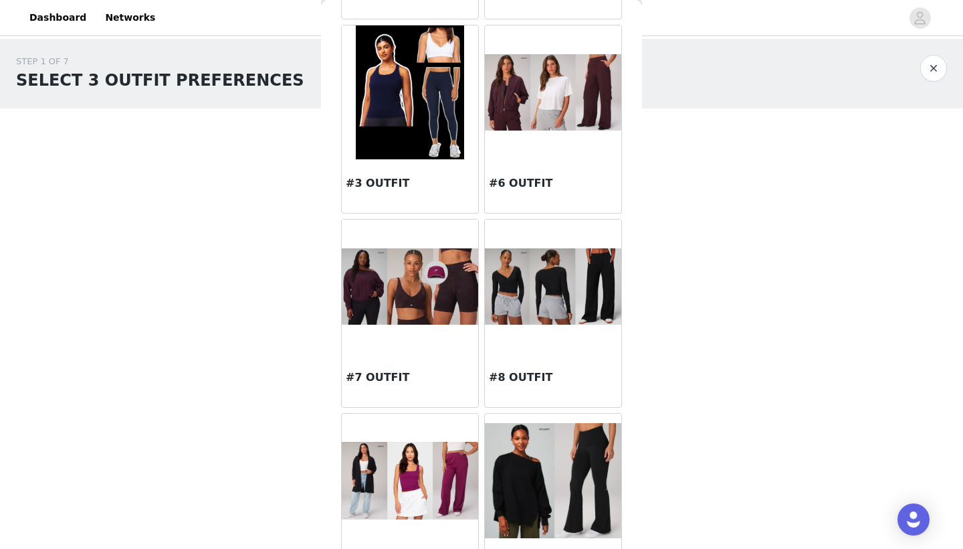
scroll to position [238, 0]
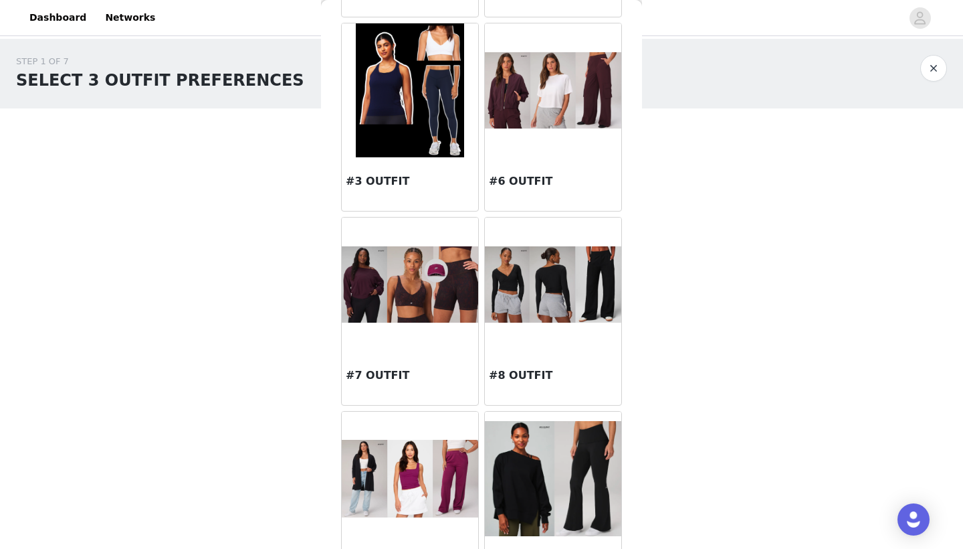
click at [510, 318] on img at bounding box center [553, 284] width 136 height 77
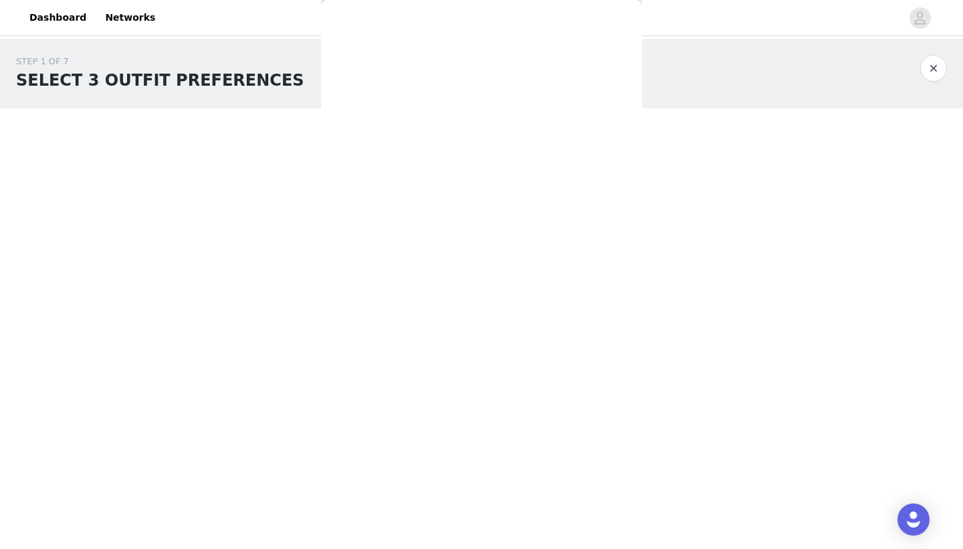
scroll to position [0, 0]
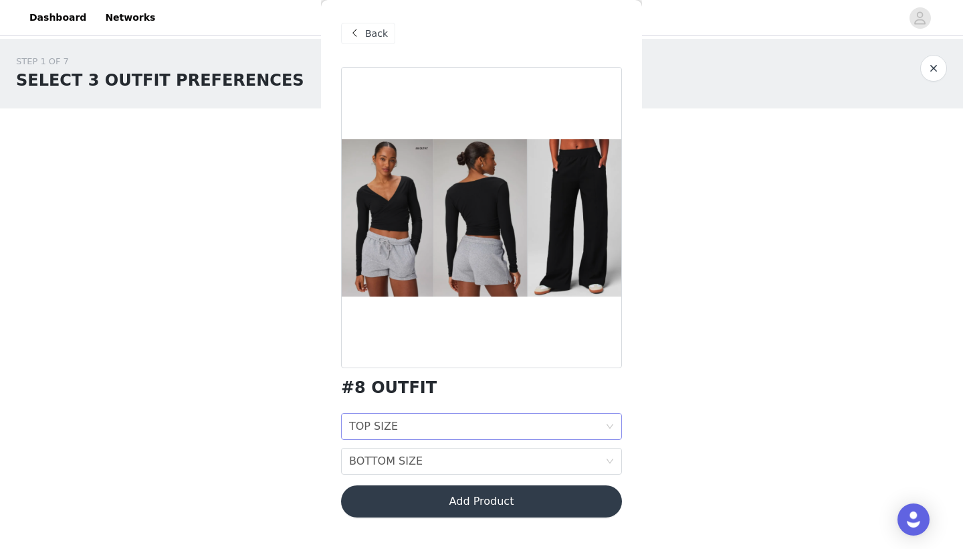
click at [500, 422] on div "TOP SIZE TOP SIZE" at bounding box center [477, 425] width 256 height 25
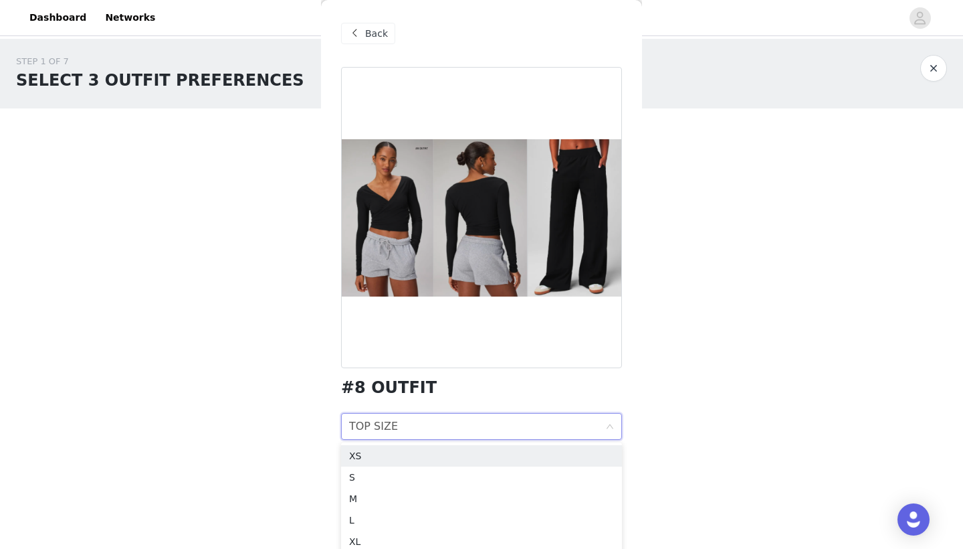
click at [500, 422] on div "TOP SIZE TOP SIZE" at bounding box center [477, 425] width 256 height 25
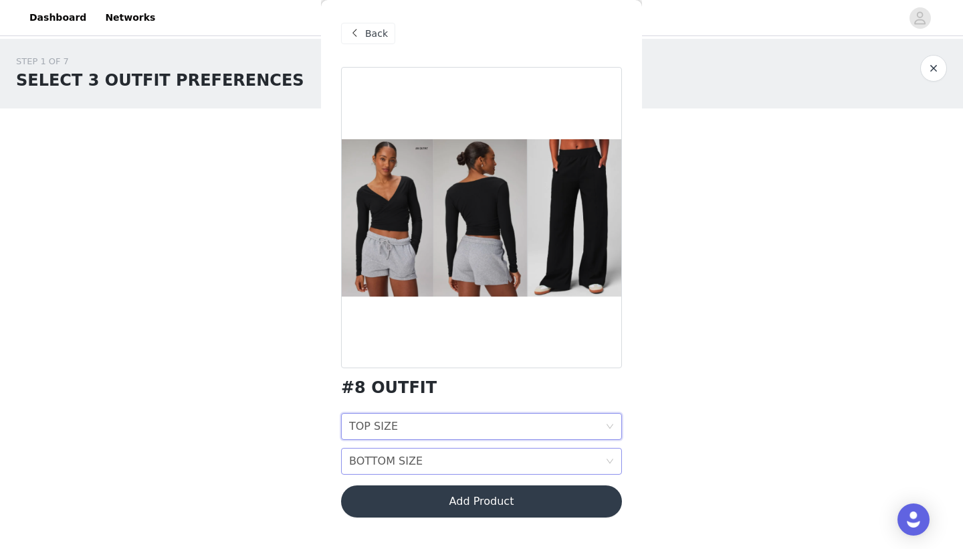
click at [498, 464] on div "BOTTOM SIZE BOTTOM SIZE" at bounding box center [477, 460] width 256 height 25
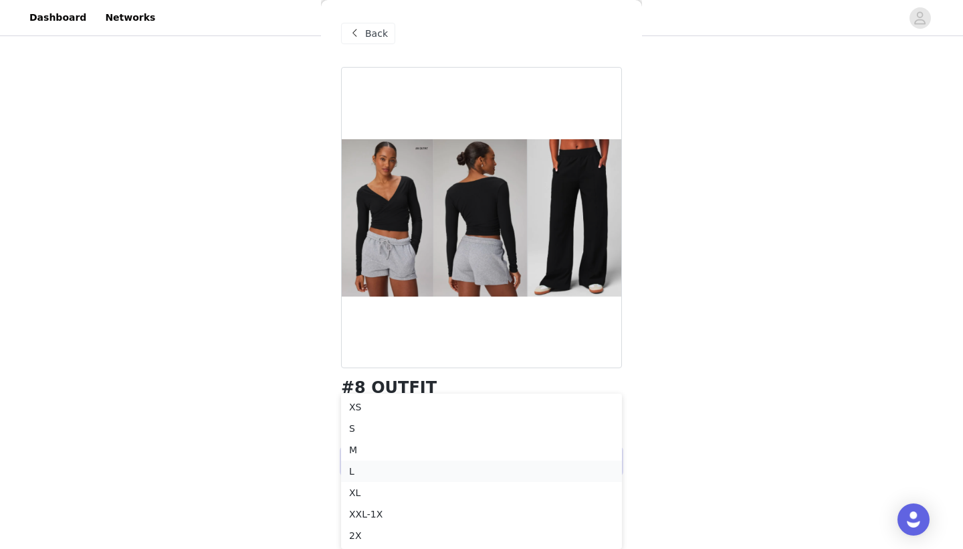
scroll to position [84, 0]
click at [621, 409] on li "XS" at bounding box center [481, 406] width 281 height 21
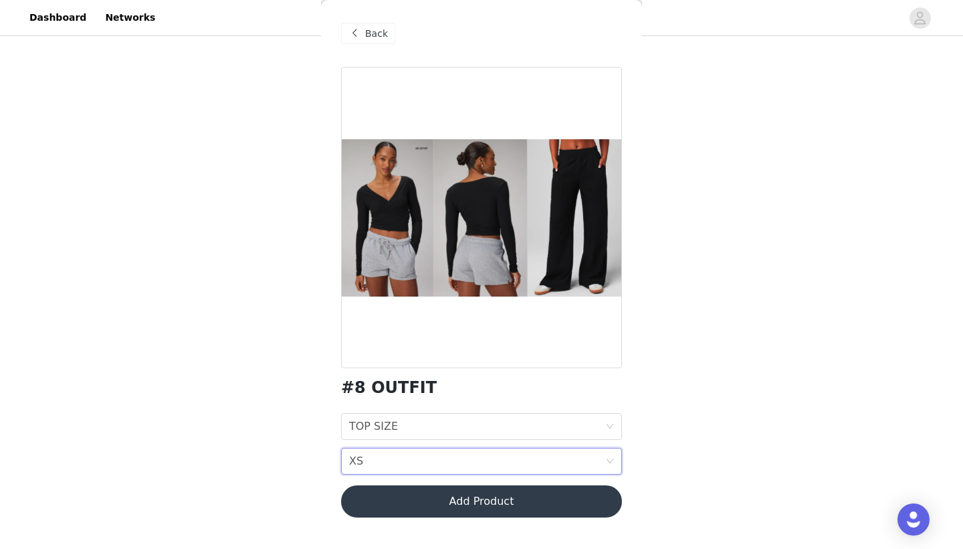
scroll to position [0, 0]
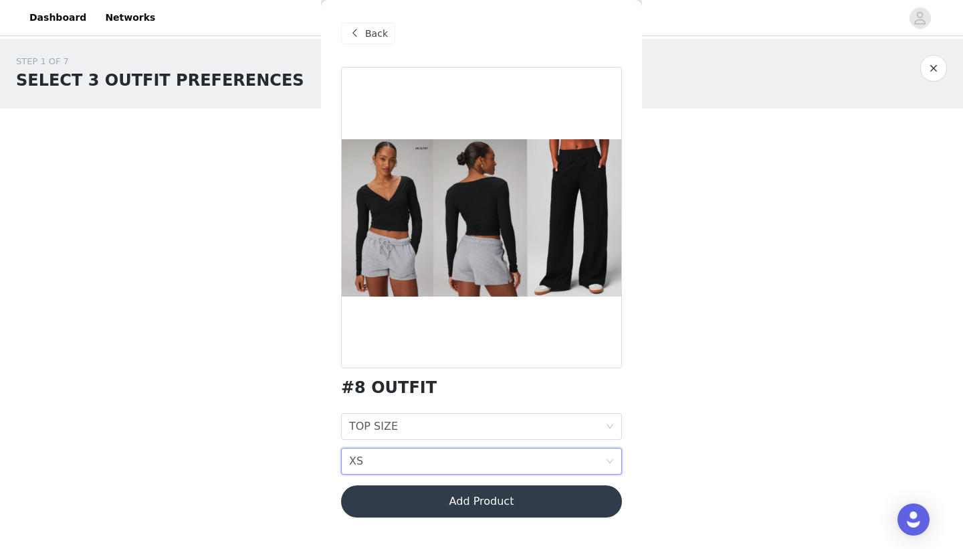
click at [377, 41] on div "Back" at bounding box center [368, 33] width 54 height 21
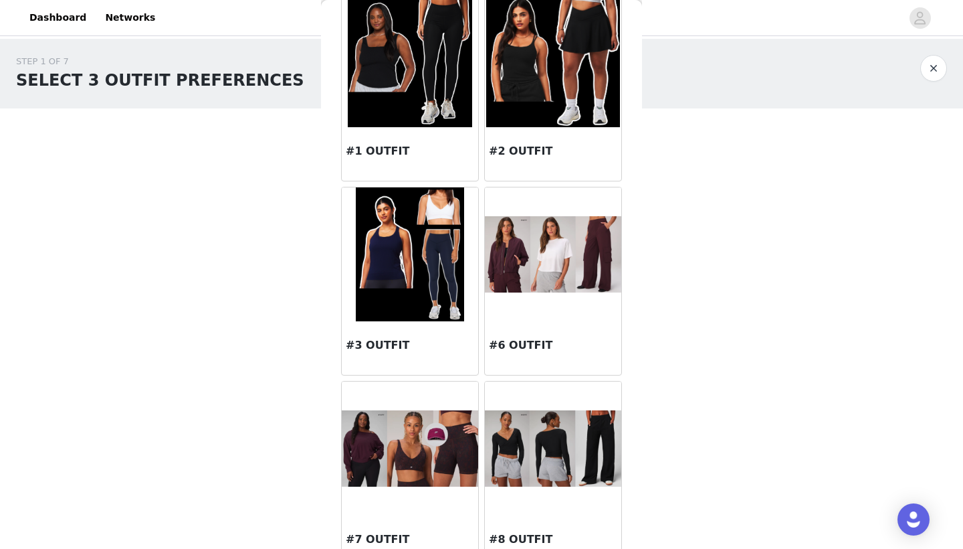
click at [545, 312] on div at bounding box center [553, 254] width 136 height 134
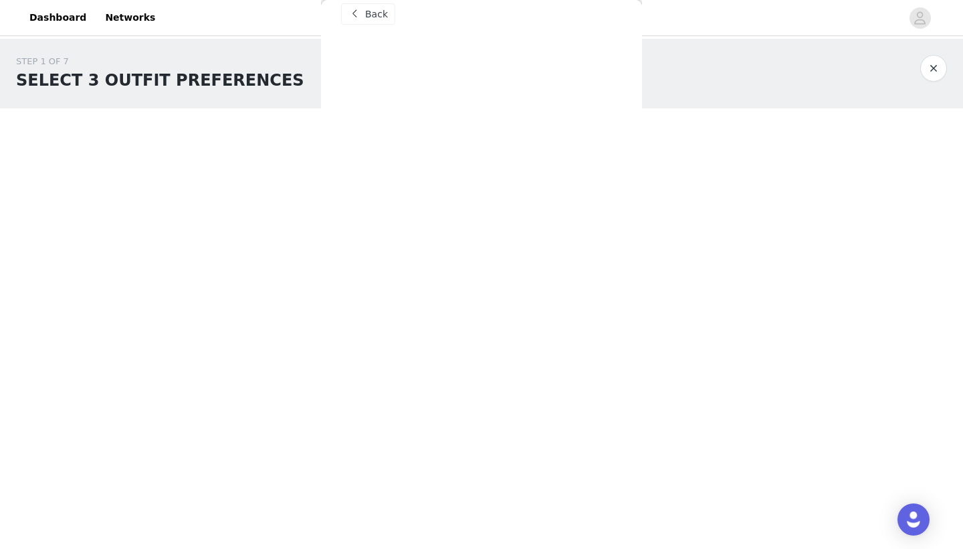
scroll to position [19, 0]
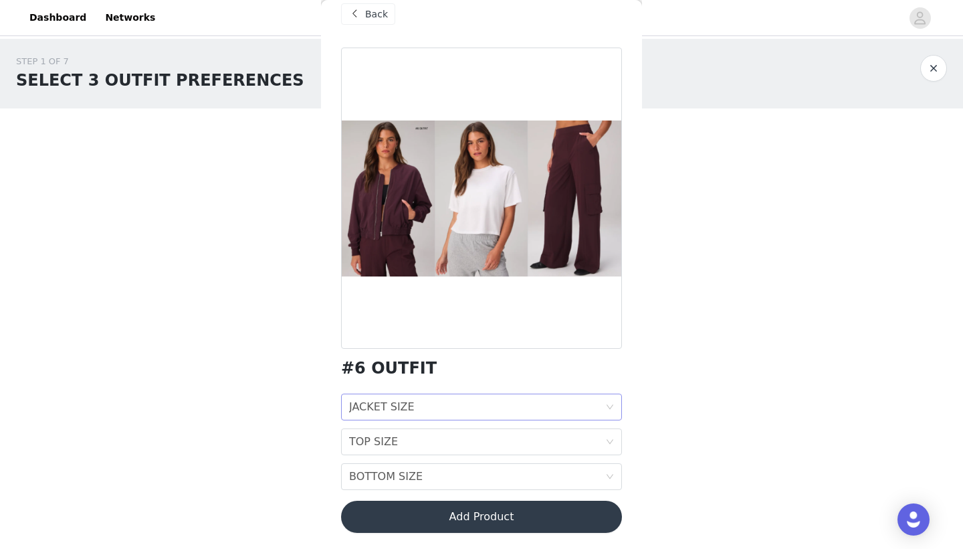
click at [520, 405] on div "JACKET SIZE JACKET SIZE" at bounding box center [477, 406] width 256 height 25
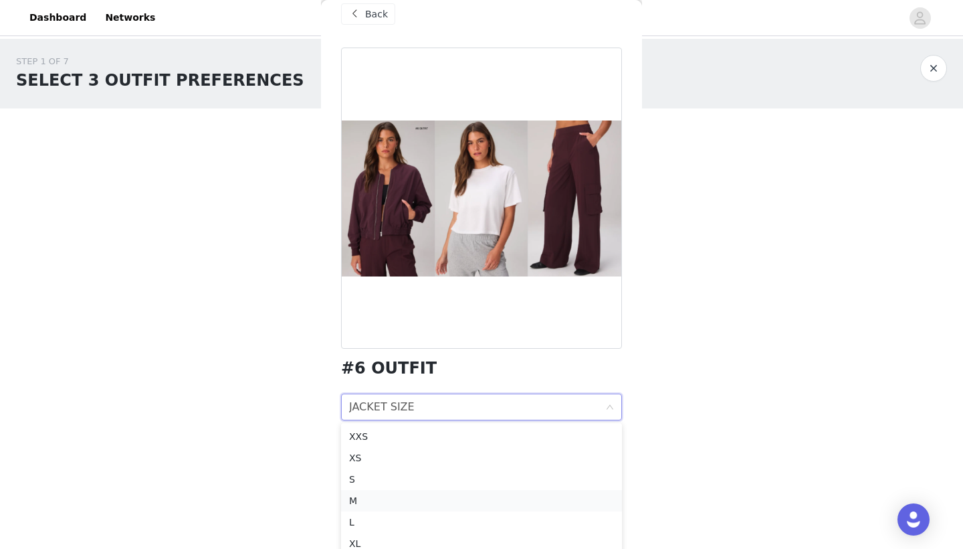
click at [402, 505] on div "M" at bounding box center [481, 500] width 265 height 15
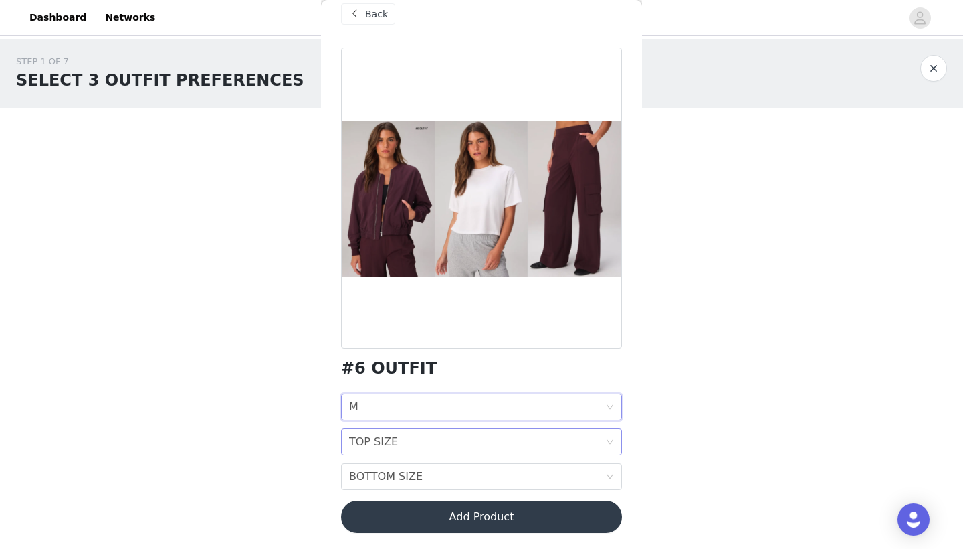
click at [443, 438] on div "TOP SIZE TOP SIZE" at bounding box center [477, 441] width 256 height 25
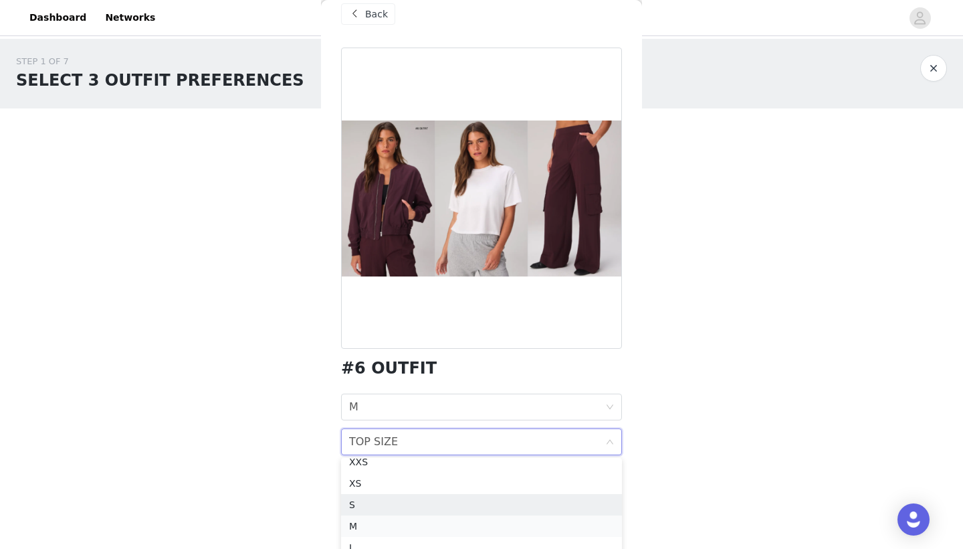
scroll to position [9, 0]
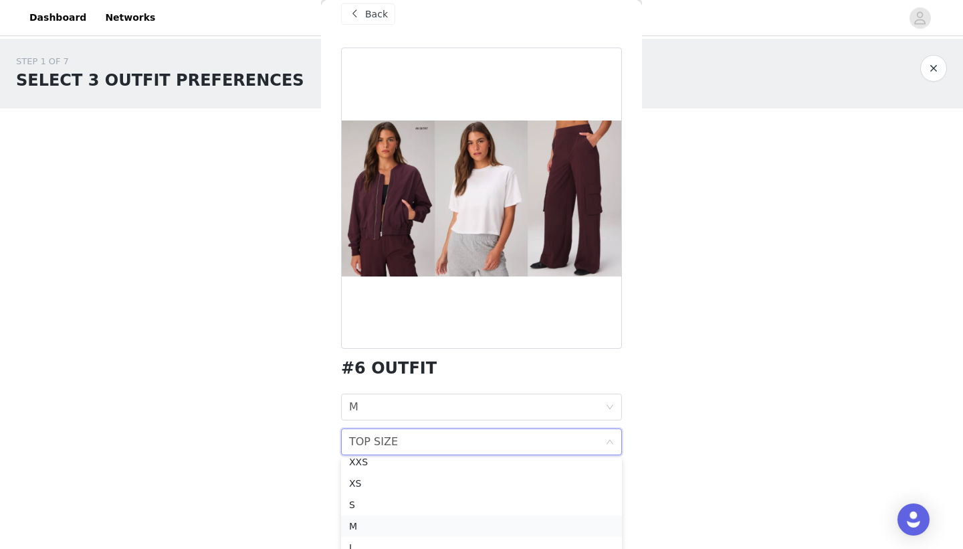
click at [387, 524] on div "M" at bounding box center [481, 525] width 265 height 15
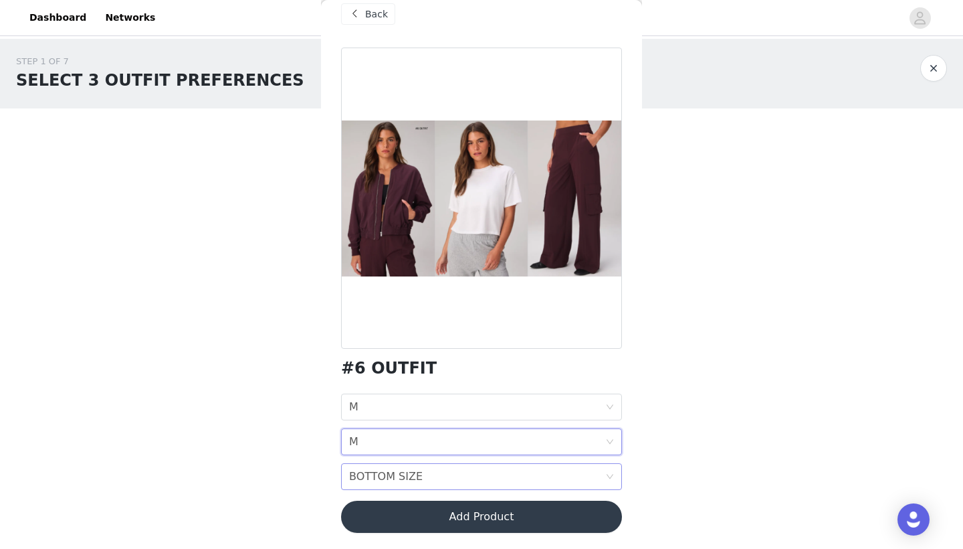
click at [447, 475] on div "BOTTOM SIZE BOTTOM SIZE" at bounding box center [477, 476] width 256 height 25
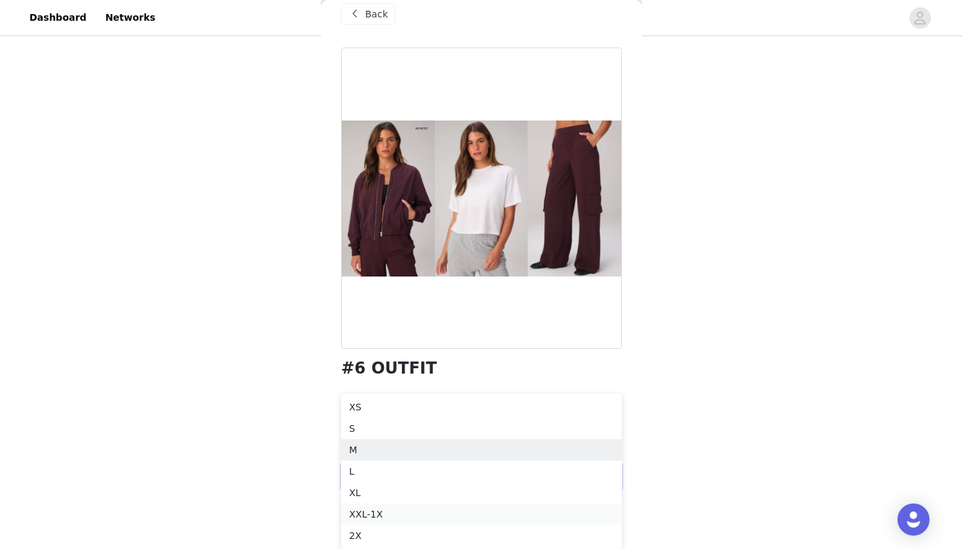
scroll to position [99, 0]
click at [403, 474] on div "L" at bounding box center [481, 471] width 265 height 15
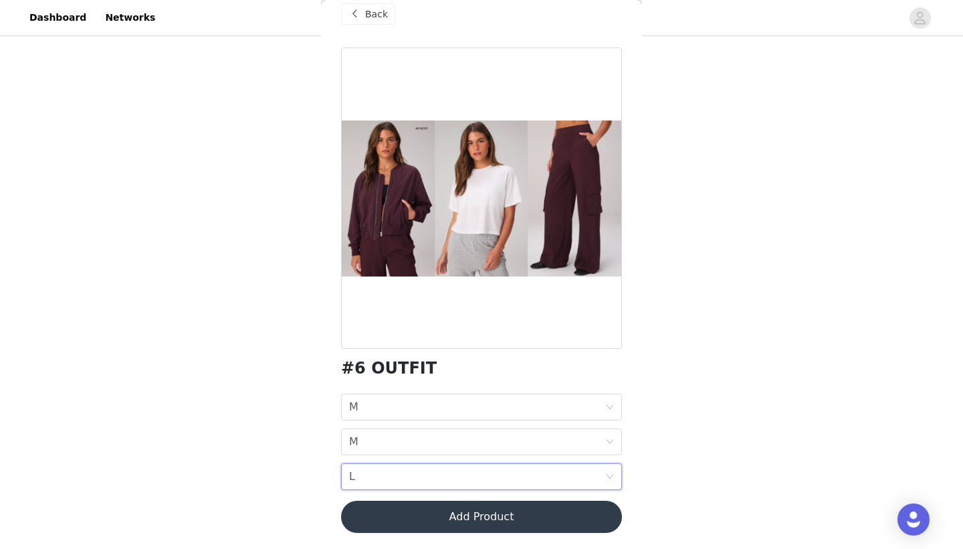
scroll to position [0, 0]
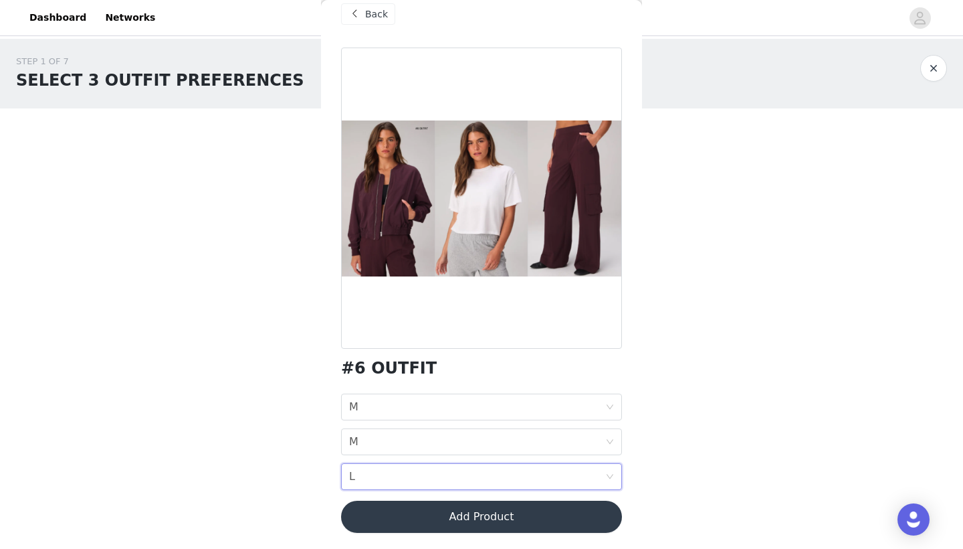
click at [446, 518] on button "Add Product" at bounding box center [481, 516] width 281 height 32
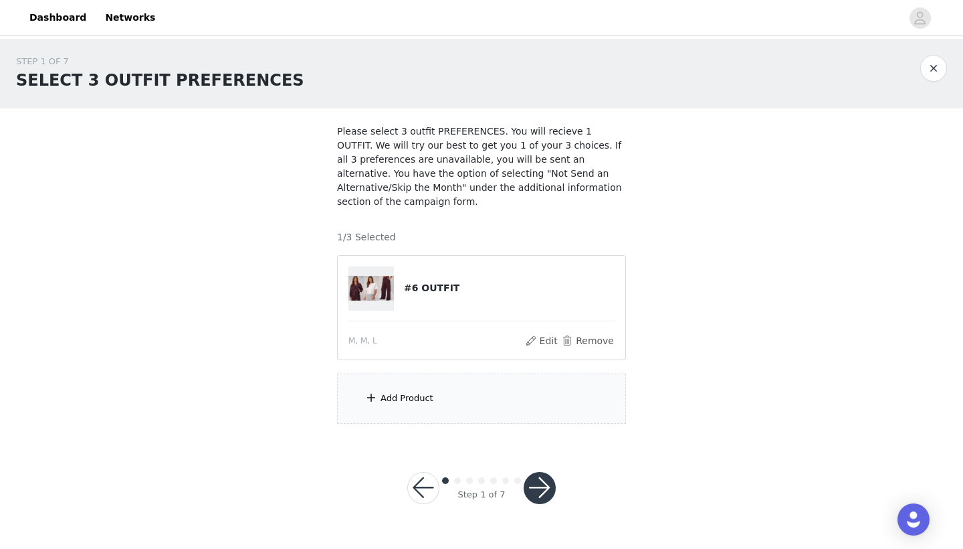
click at [416, 388] on div "Add Product" at bounding box center [481, 398] width 289 height 50
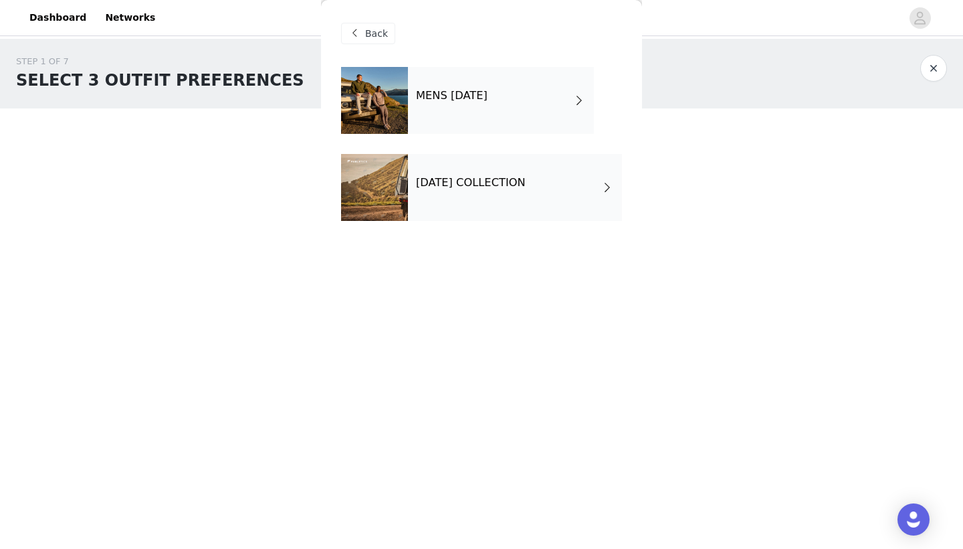
click at [516, 165] on div "[DATE] COLLECTION" at bounding box center [515, 187] width 214 height 67
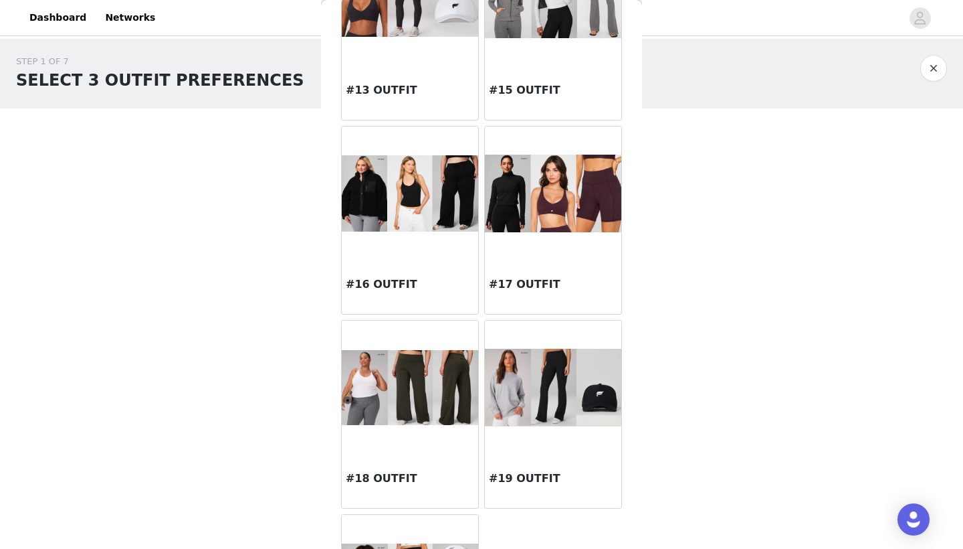
scroll to position [1108, 0]
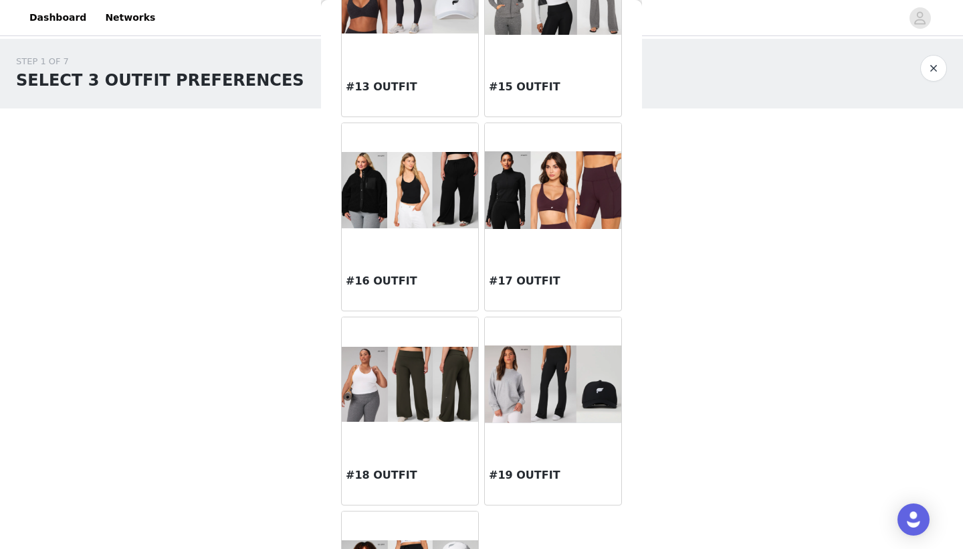
click at [562, 253] on div at bounding box center [553, 190] width 136 height 134
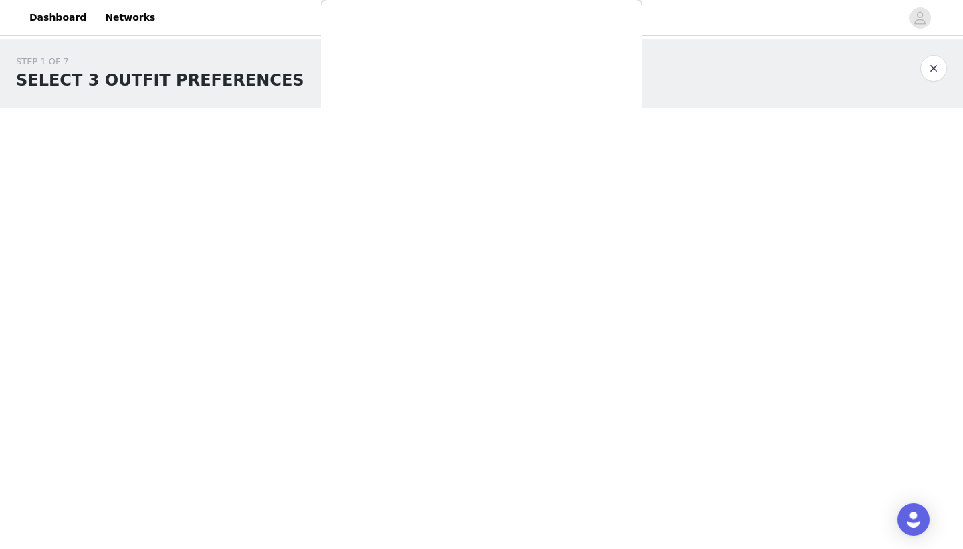
scroll to position [0, 0]
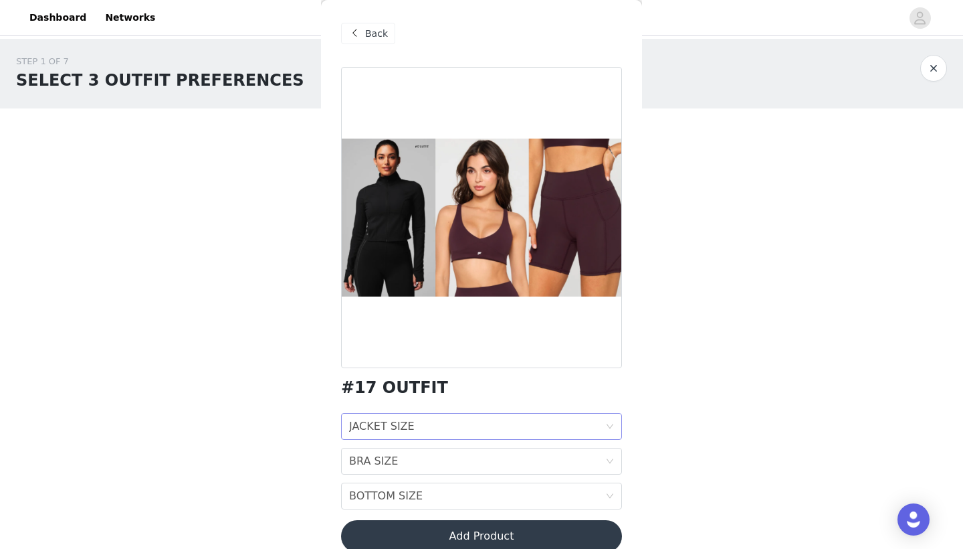
click at [451, 423] on div "JACKET SIZE JACKET SIZE" at bounding box center [477, 425] width 256 height 25
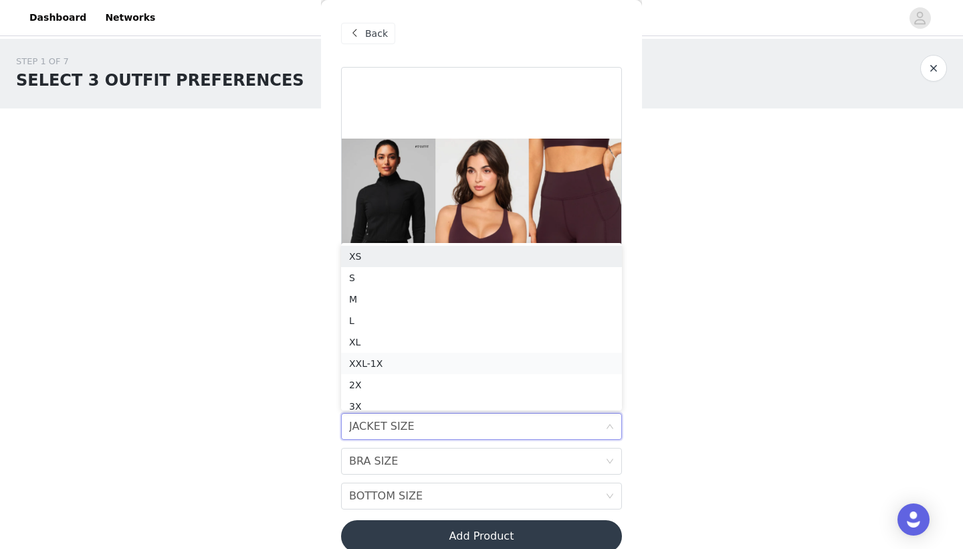
scroll to position [7, 0]
click at [433, 307] on div "L" at bounding box center [481, 313] width 265 height 15
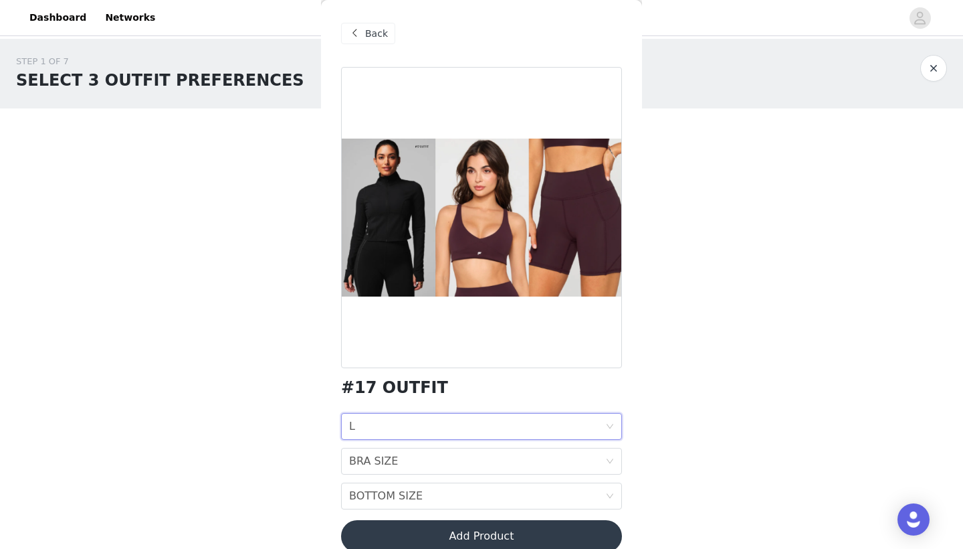
scroll to position [0, 0]
click at [557, 465] on div "BRA SIZE BRA SIZE" at bounding box center [477, 460] width 256 height 25
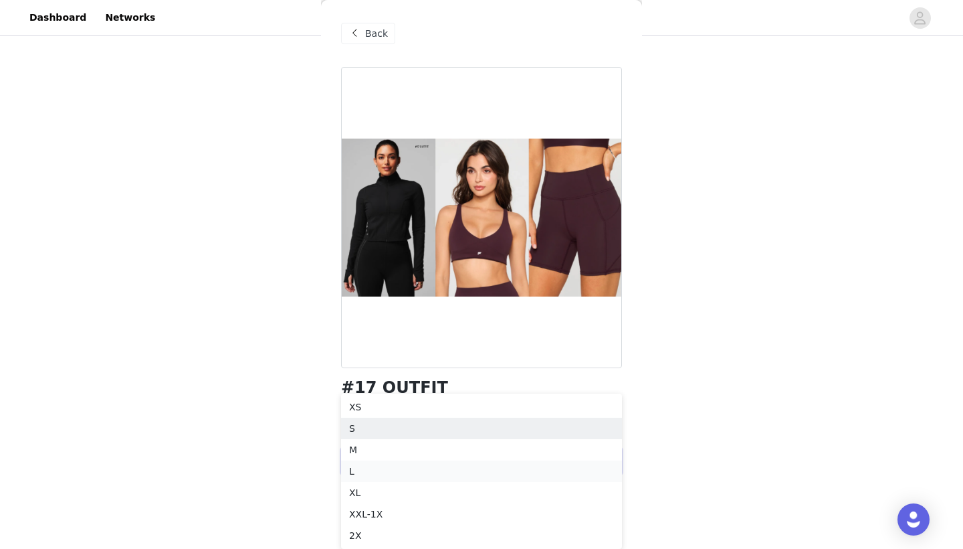
scroll to position [84, 0]
click at [460, 449] on div "M" at bounding box center [481, 449] width 265 height 15
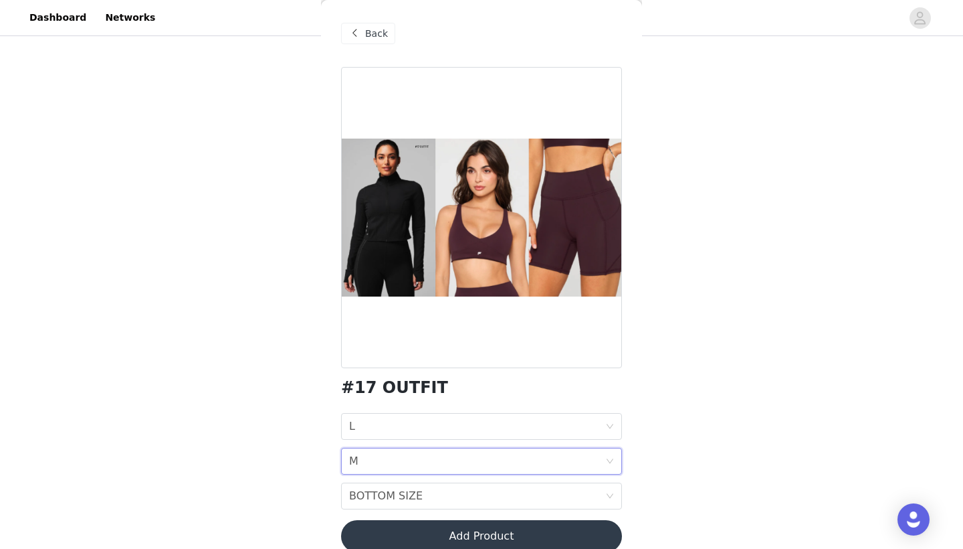
scroll to position [0, 0]
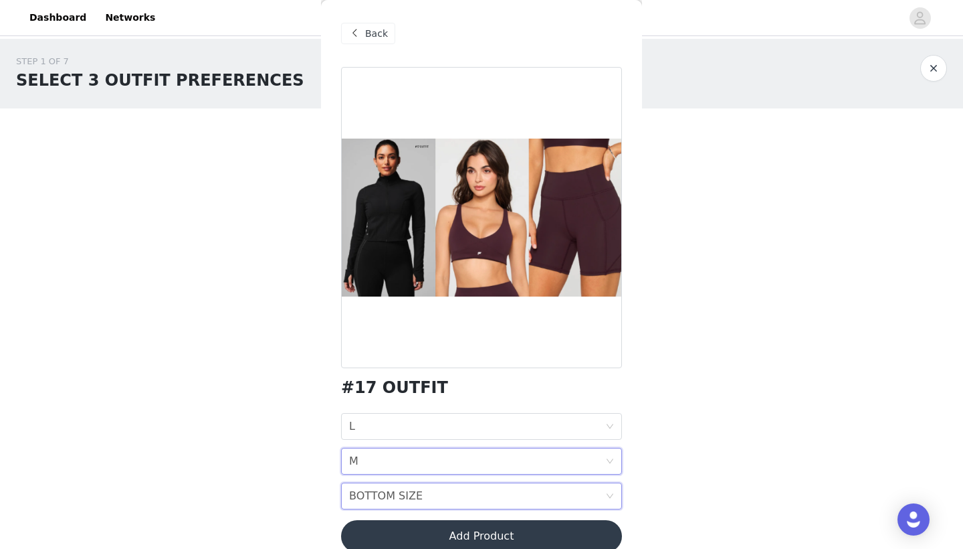
click at [457, 502] on div "BOTTOM SIZE BOTTOM SIZE" at bounding box center [477, 495] width 256 height 25
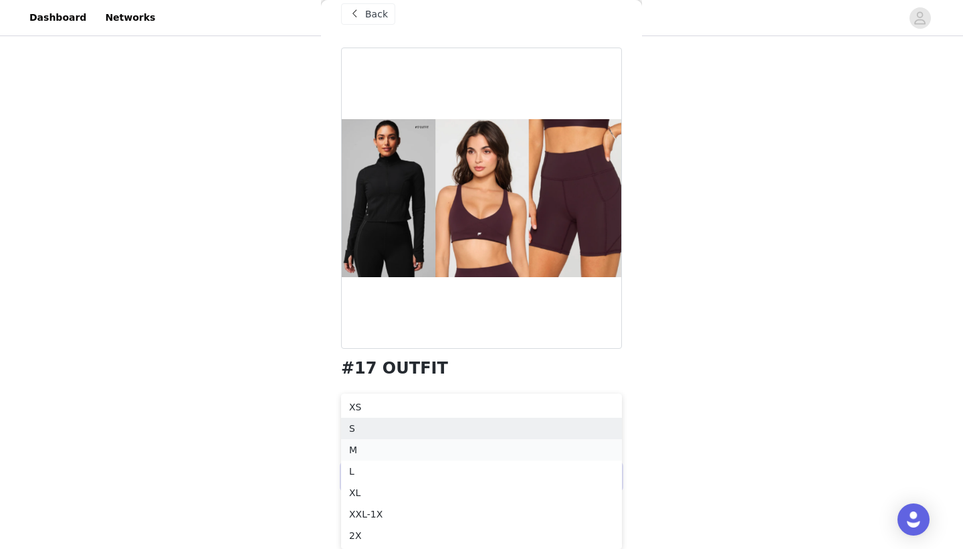
scroll to position [118, 0]
click at [407, 473] on div "L" at bounding box center [481, 471] width 265 height 15
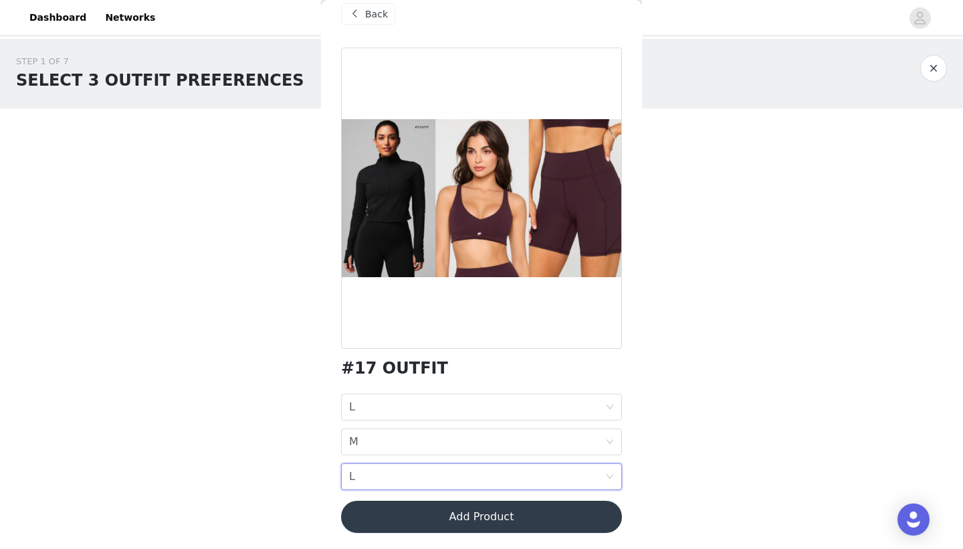
scroll to position [0, 0]
click at [456, 514] on button "Add Product" at bounding box center [481, 516] width 281 height 32
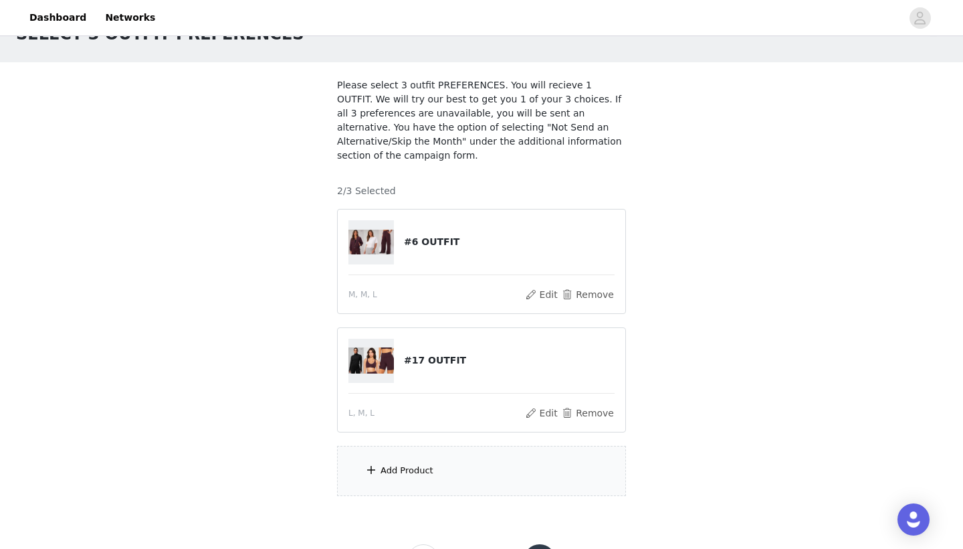
scroll to position [49, 0]
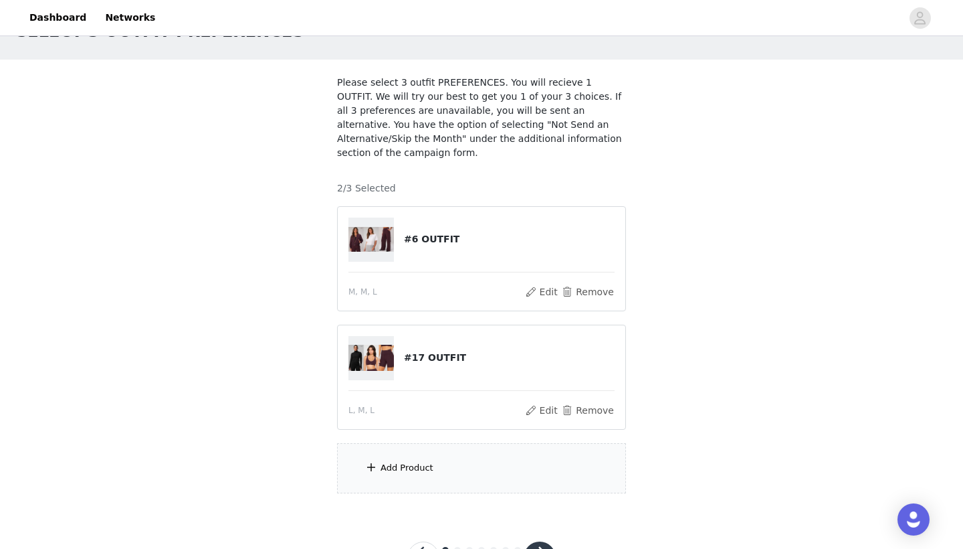
click at [398, 458] on div "Add Product" at bounding box center [481, 468] width 289 height 50
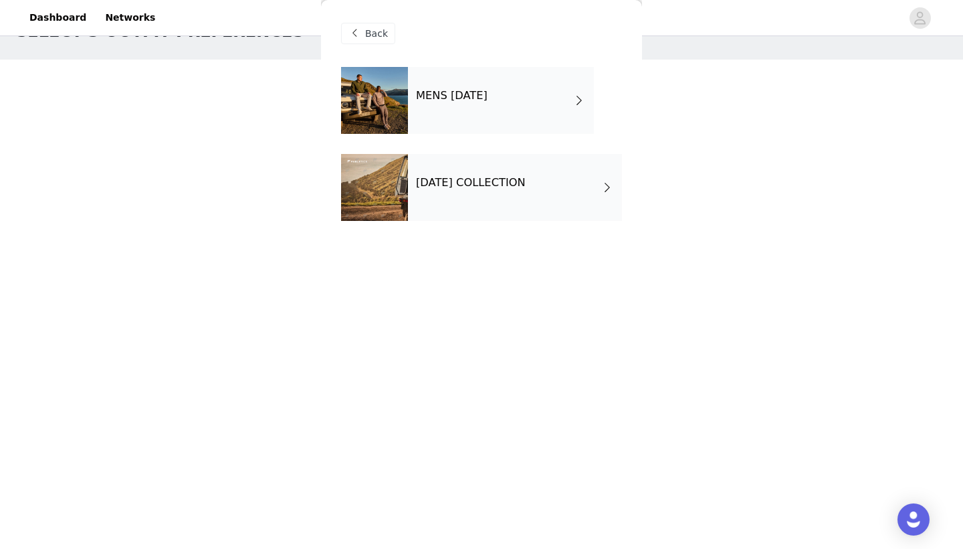
click at [506, 189] on h4 "[DATE] COLLECTION" at bounding box center [471, 183] width 110 height 12
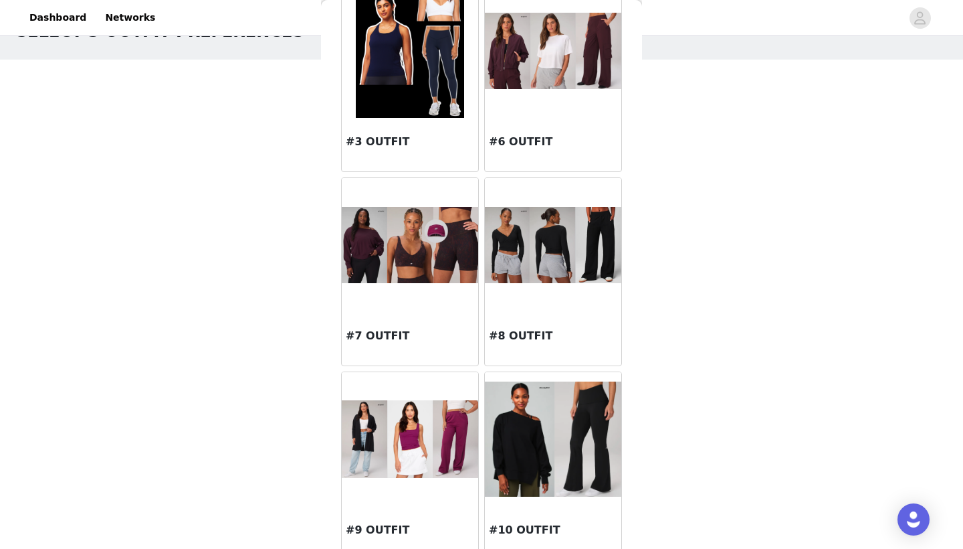
scroll to position [240, 0]
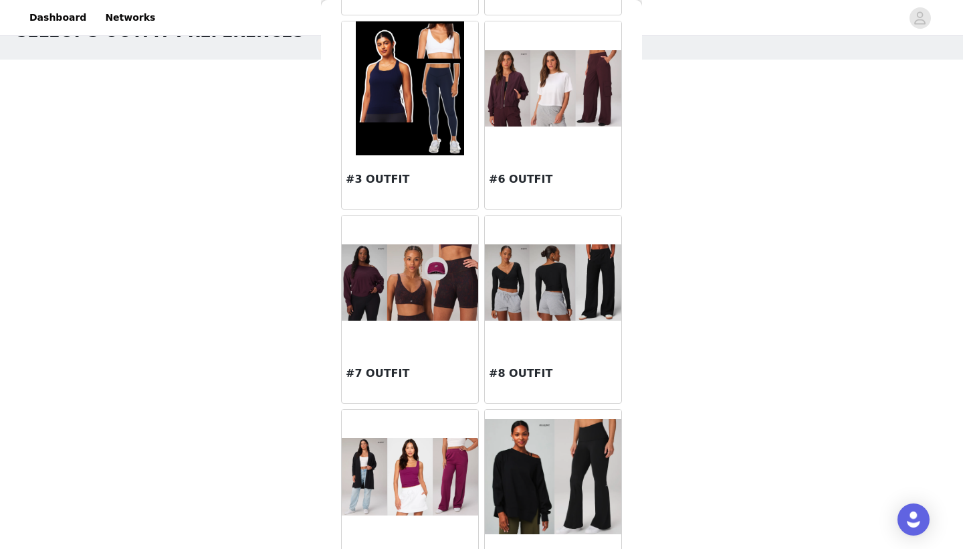
click at [524, 300] on img at bounding box center [553, 282] width 136 height 77
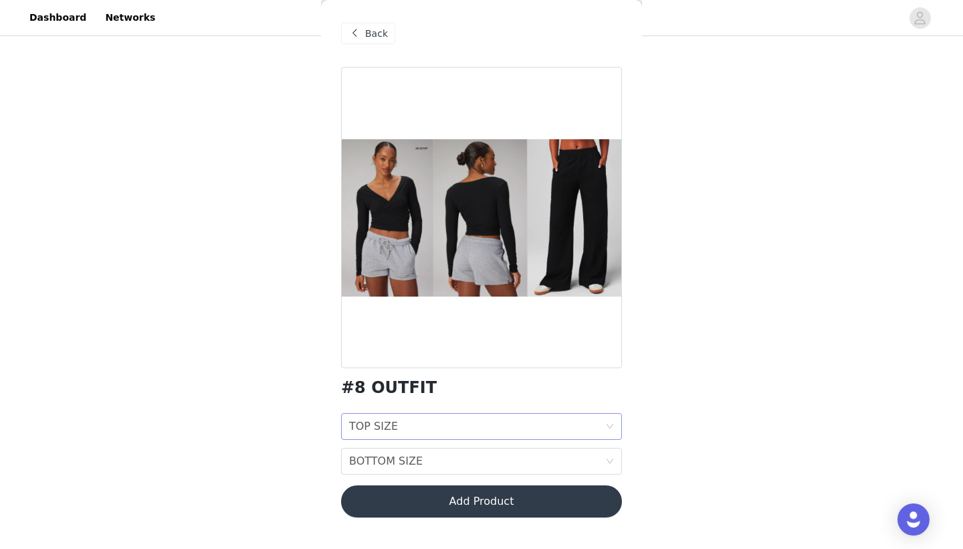
scroll to position [105, 0]
click at [584, 425] on div "TOP SIZE TOP SIZE" at bounding box center [477, 425] width 256 height 25
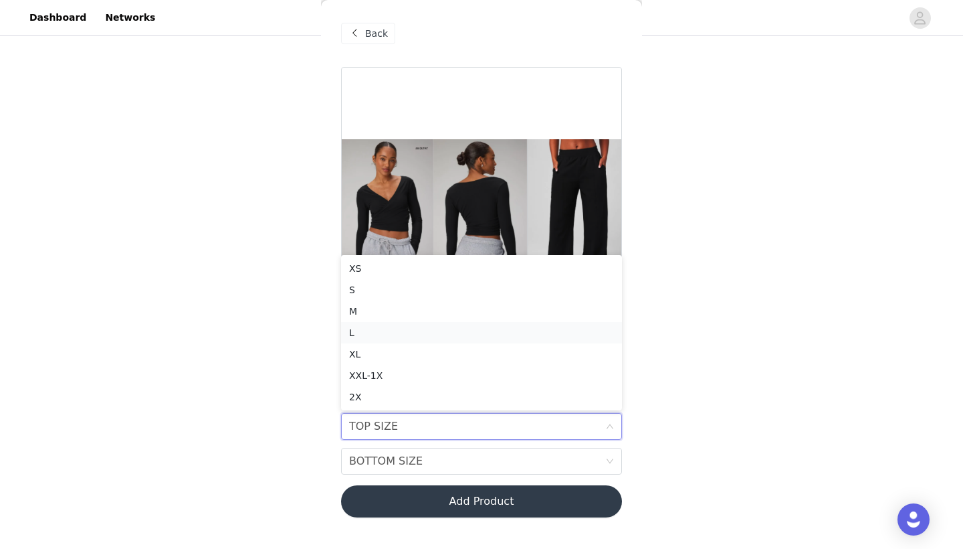
click at [520, 332] on div "L" at bounding box center [481, 332] width 265 height 15
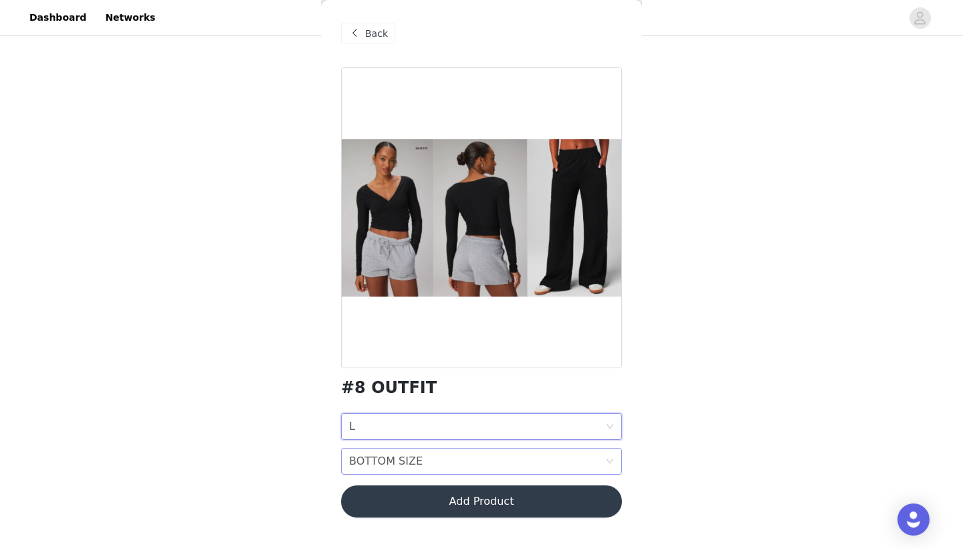
click at [567, 462] on div "BOTTOM SIZE BOTTOM SIZE" at bounding box center [477, 460] width 256 height 25
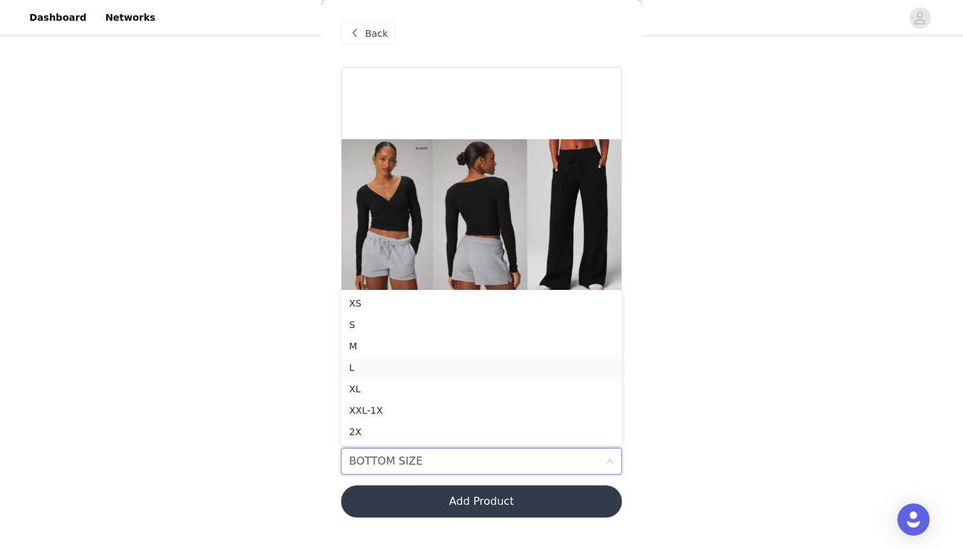
click at [458, 370] on div "L" at bounding box center [481, 367] width 265 height 15
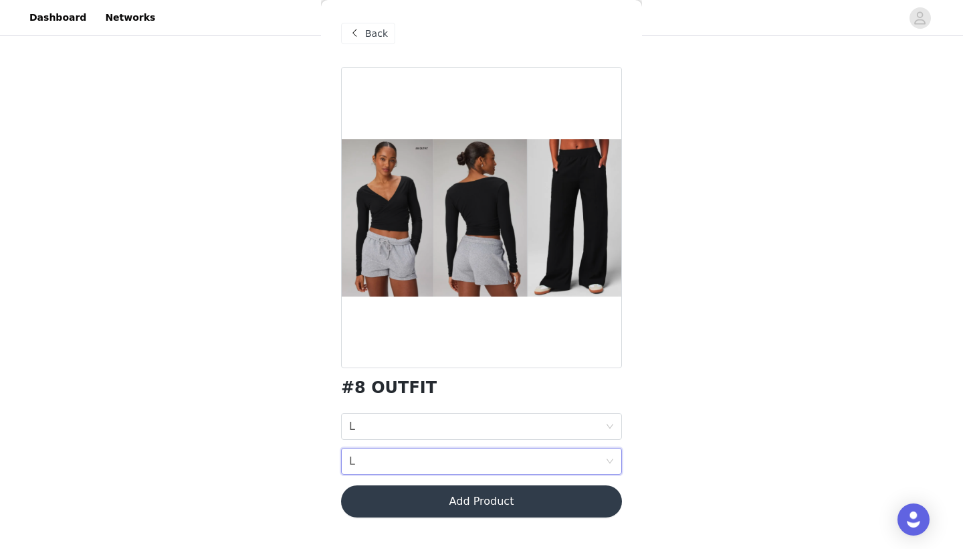
click at [473, 500] on button "Add Product" at bounding box center [481, 501] width 281 height 32
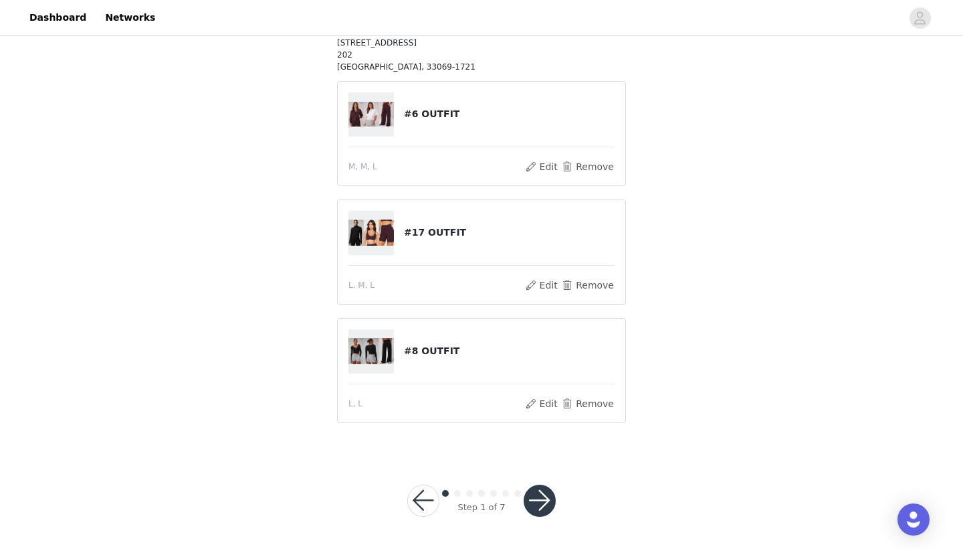
scroll to position [237, 0]
click at [539, 496] on button "button" at bounding box center [540, 501] width 32 height 32
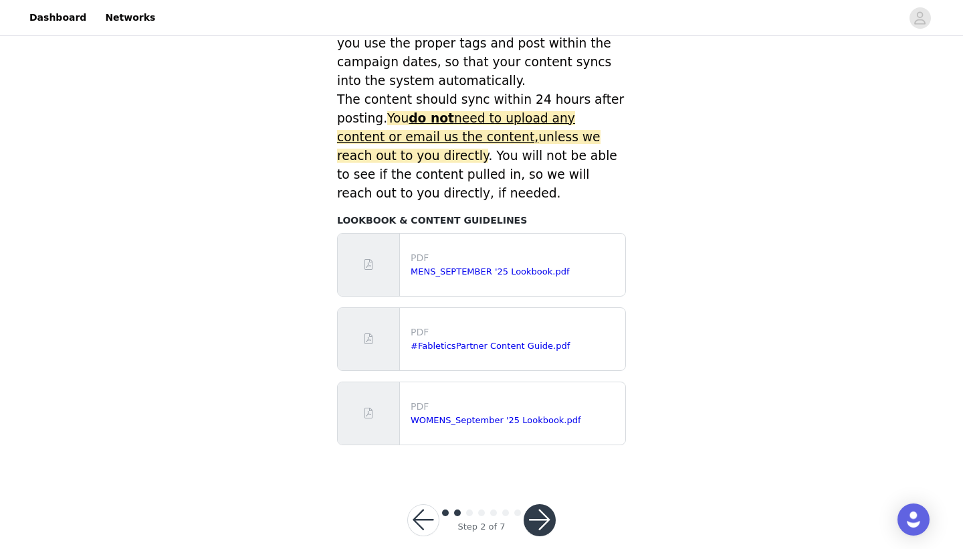
scroll to position [570, 0]
click at [539, 504] on button "button" at bounding box center [540, 520] width 32 height 32
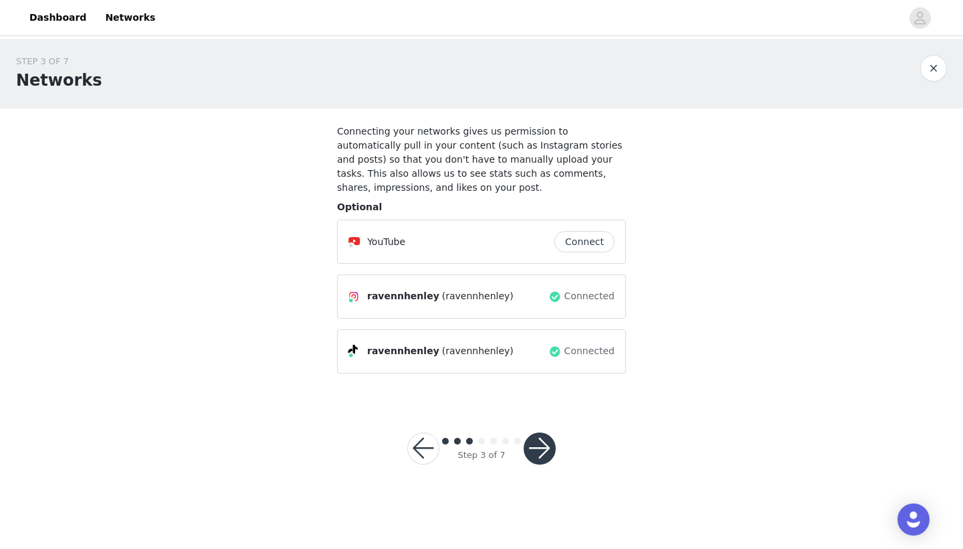
click at [540, 443] on button "button" at bounding box center [540, 448] width 32 height 32
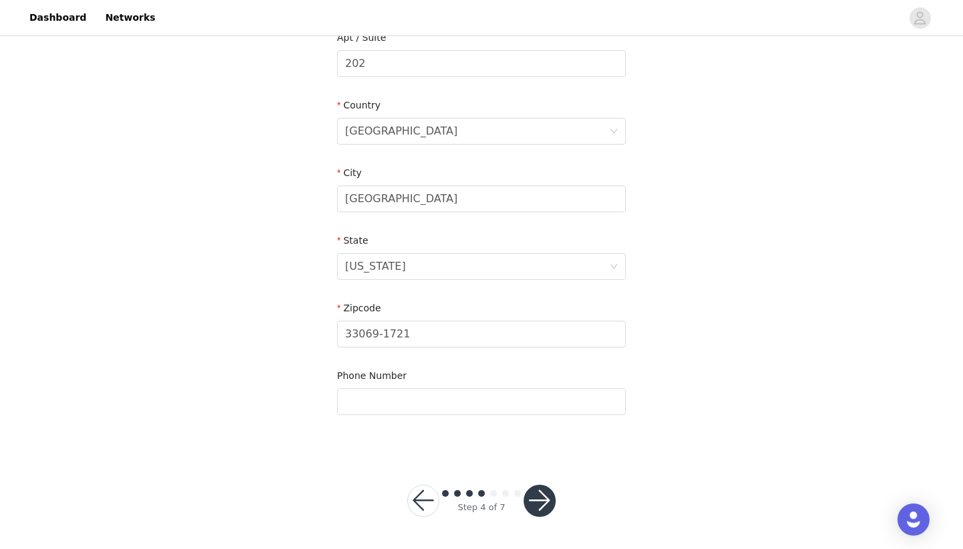
scroll to position [363, 0]
click at [532, 500] on button "button" at bounding box center [540, 501] width 32 height 32
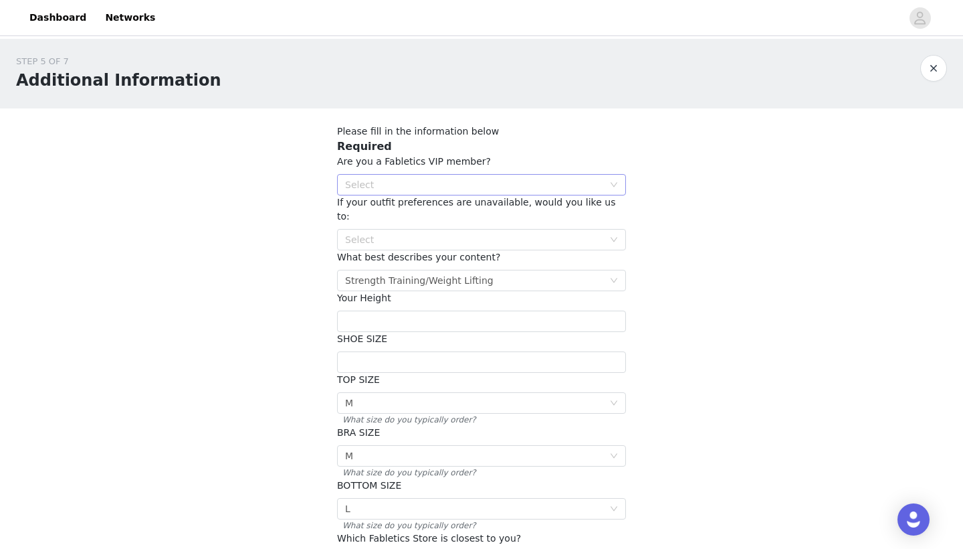
click at [595, 190] on div "Select" at bounding box center [474, 184] width 258 height 13
click at [584, 208] on li "YES" at bounding box center [481, 210] width 289 height 21
click at [579, 233] on div "Select" at bounding box center [474, 239] width 258 height 13
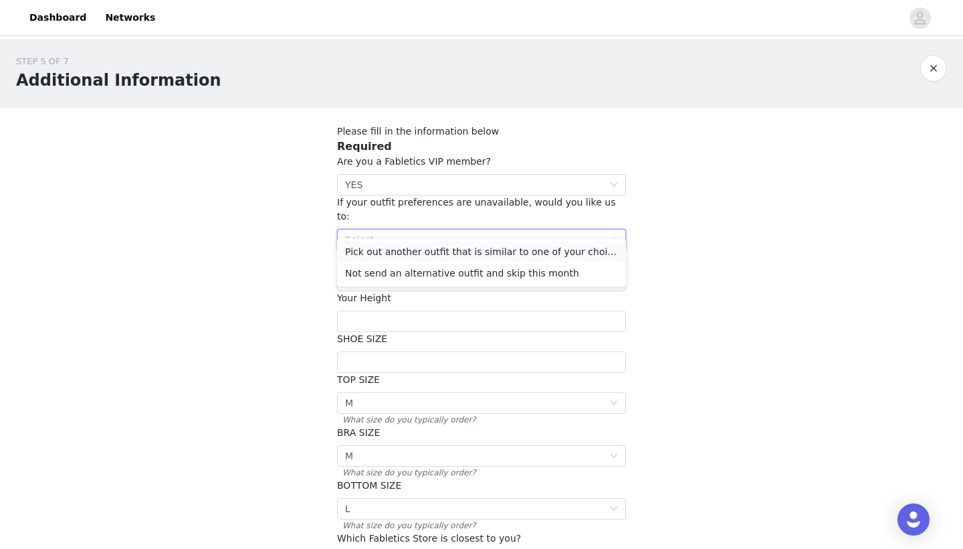
click at [568, 252] on li "Pick out another outfit that is similar to one of your choices" at bounding box center [481, 251] width 289 height 21
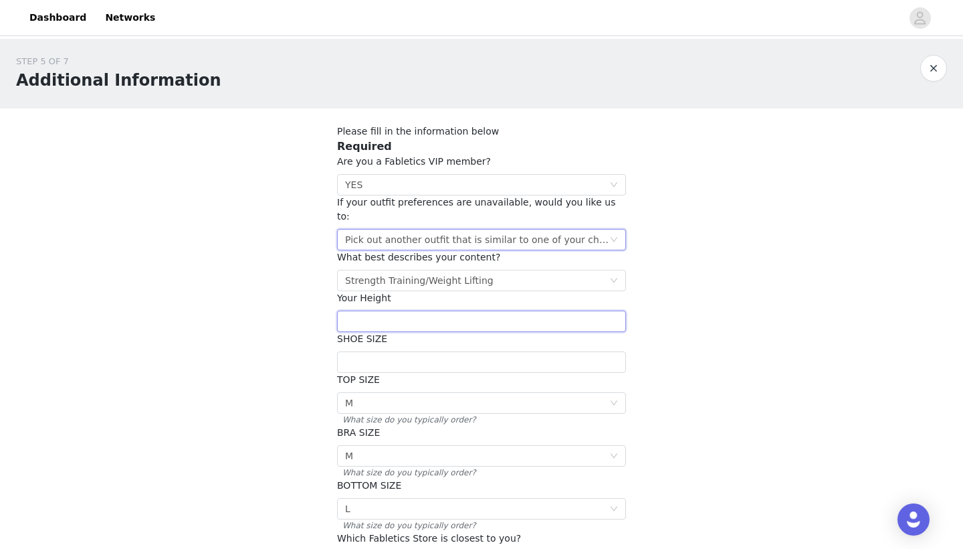
click at [550, 316] on input "text" at bounding box center [481, 320] width 289 height 21
type input "5'7"
click at [529, 351] on input "text" at bounding box center [481, 361] width 289 height 21
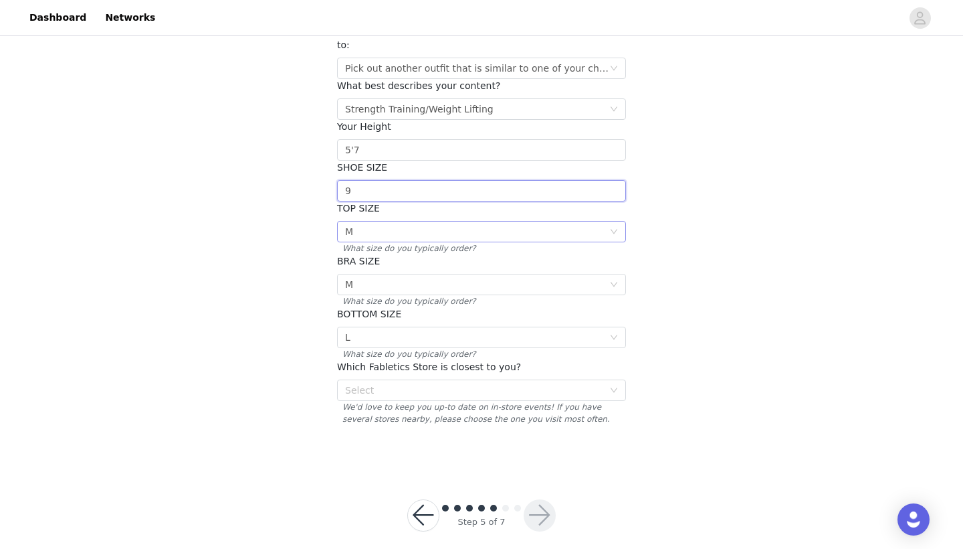
scroll to position [171, 0]
click at [522, 384] on div "Select" at bounding box center [474, 390] width 258 height 13
type input "9"
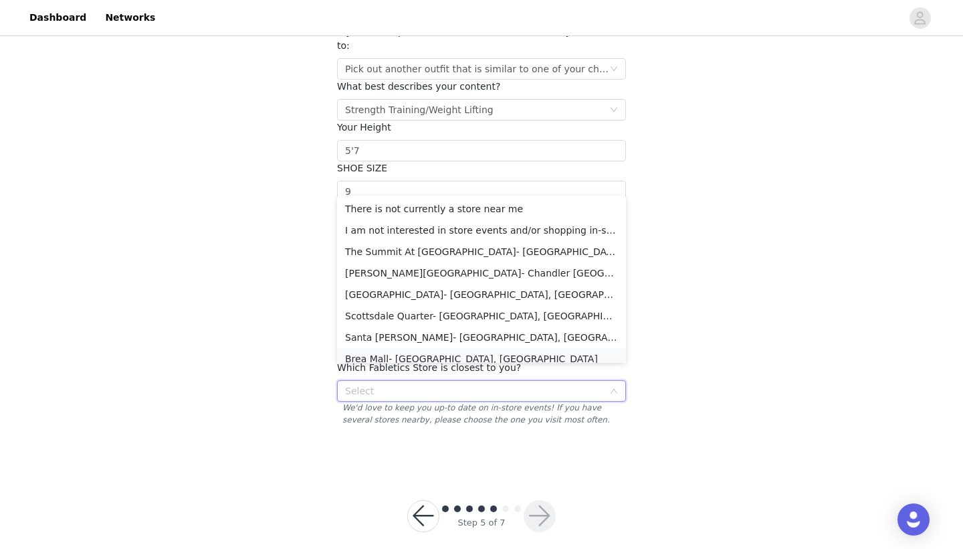
scroll to position [7, 0]
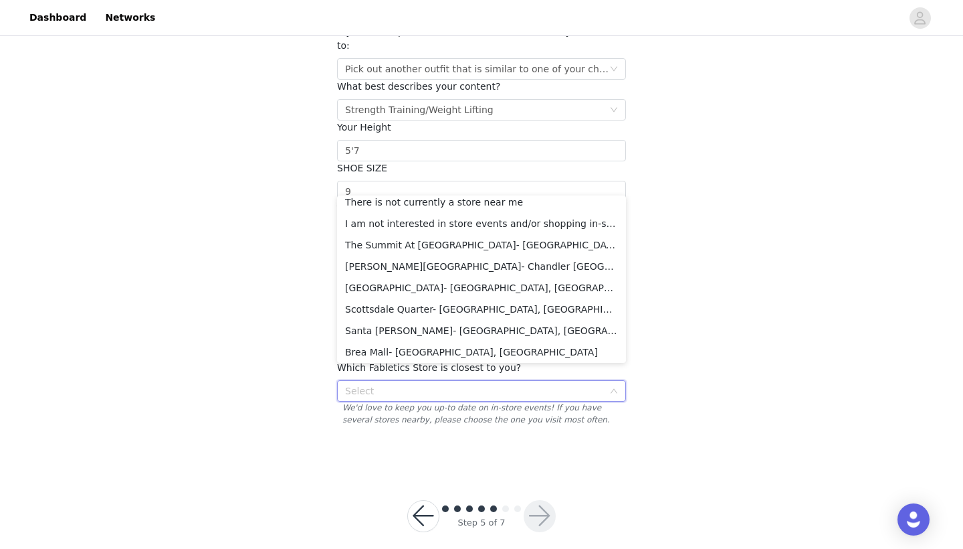
click at [477, 384] on div "Select" at bounding box center [474, 390] width 258 height 13
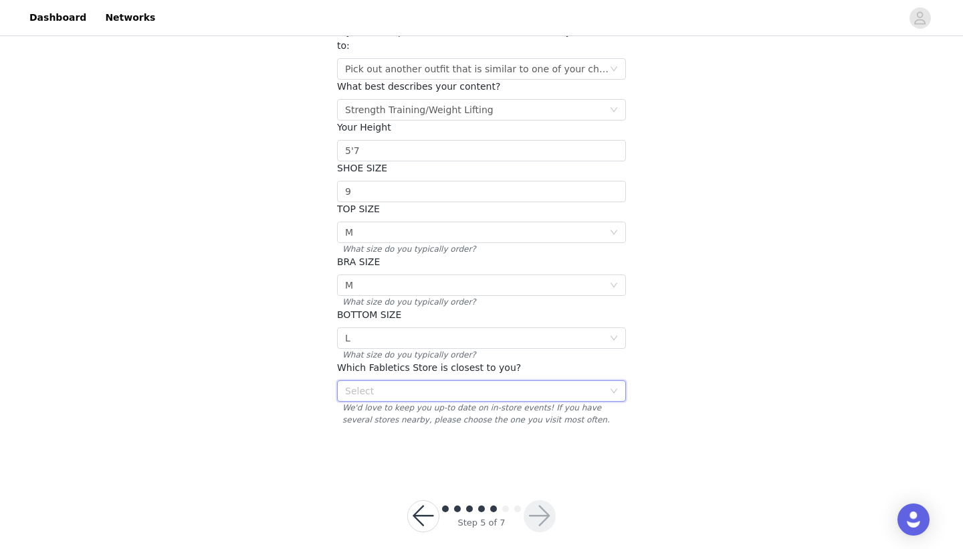
scroll to position [3, 0]
click at [477, 384] on div "Select" at bounding box center [474, 390] width 258 height 13
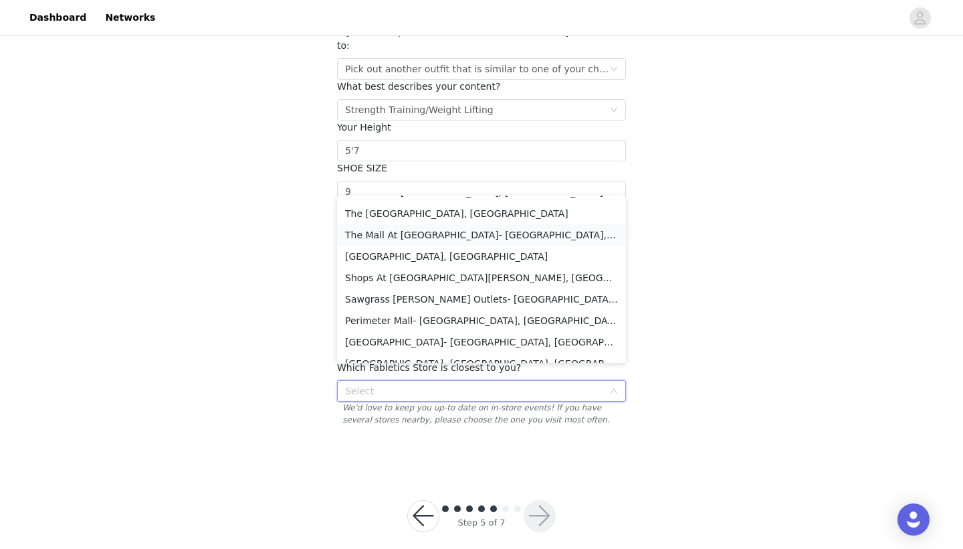
scroll to position [809, 0]
click at [476, 297] on li "Sawgrass [PERSON_NAME] Outlets- [GEOGRAPHIC_DATA], [GEOGRAPHIC_DATA]" at bounding box center [481, 298] width 289 height 21
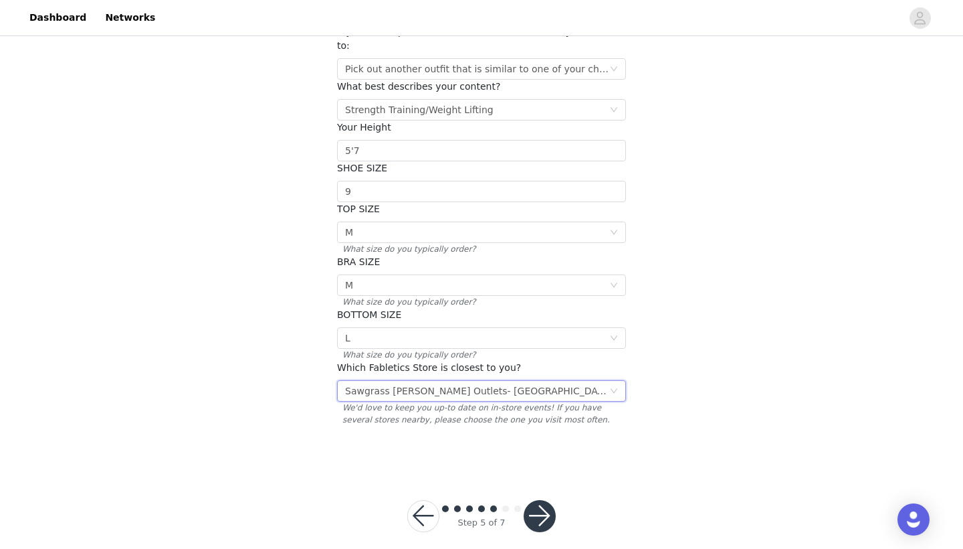
click at [536, 500] on button "button" at bounding box center [540, 516] width 32 height 32
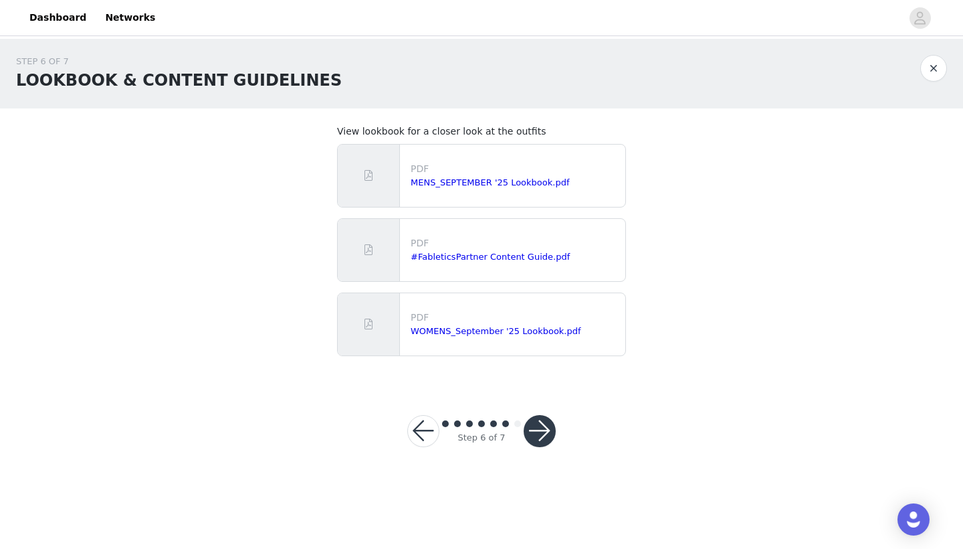
click at [542, 431] on button "button" at bounding box center [540, 431] width 32 height 32
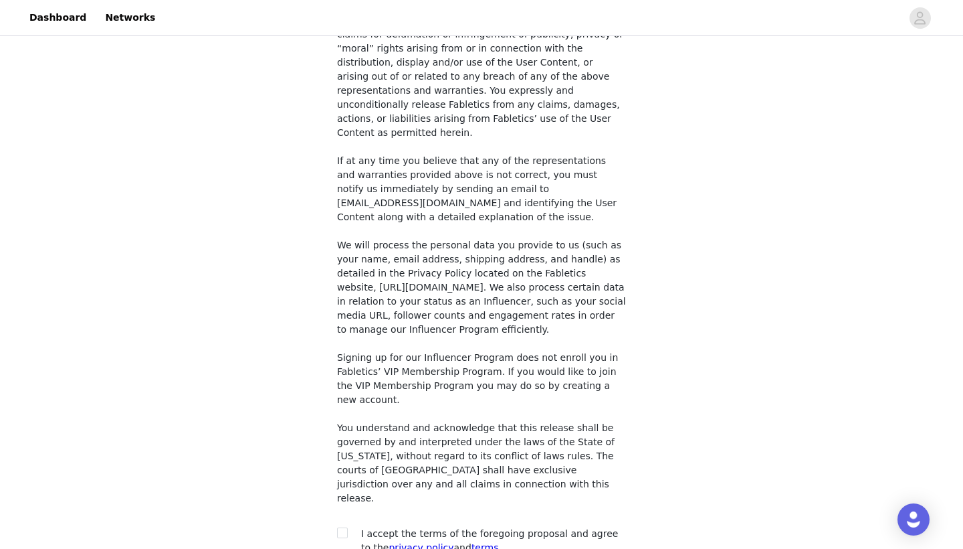
scroll to position [969, 0]
click at [345, 528] on input "checkbox" at bounding box center [341, 532] width 9 height 9
checkbox input "true"
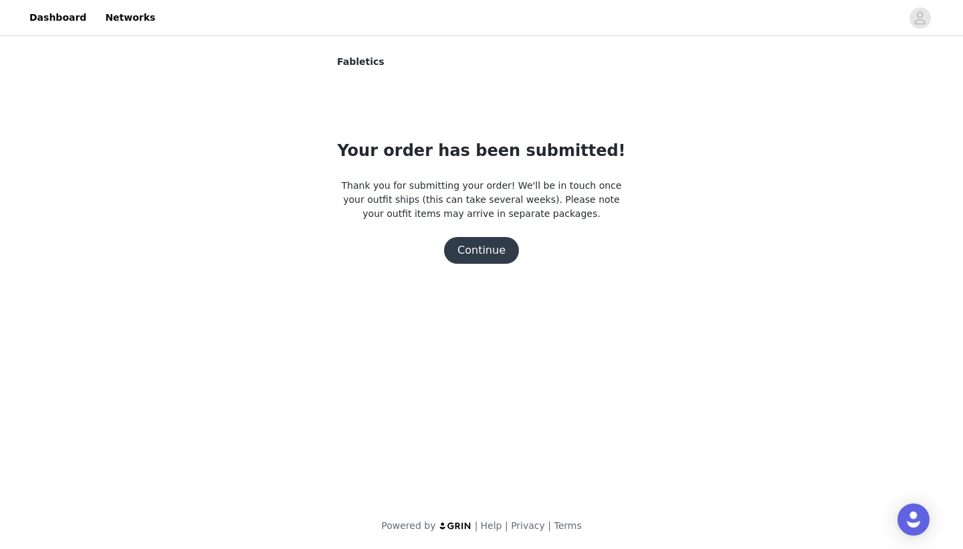
click at [496, 258] on button "Continue" at bounding box center [481, 250] width 75 height 27
